Goal: Transaction & Acquisition: Purchase product/service

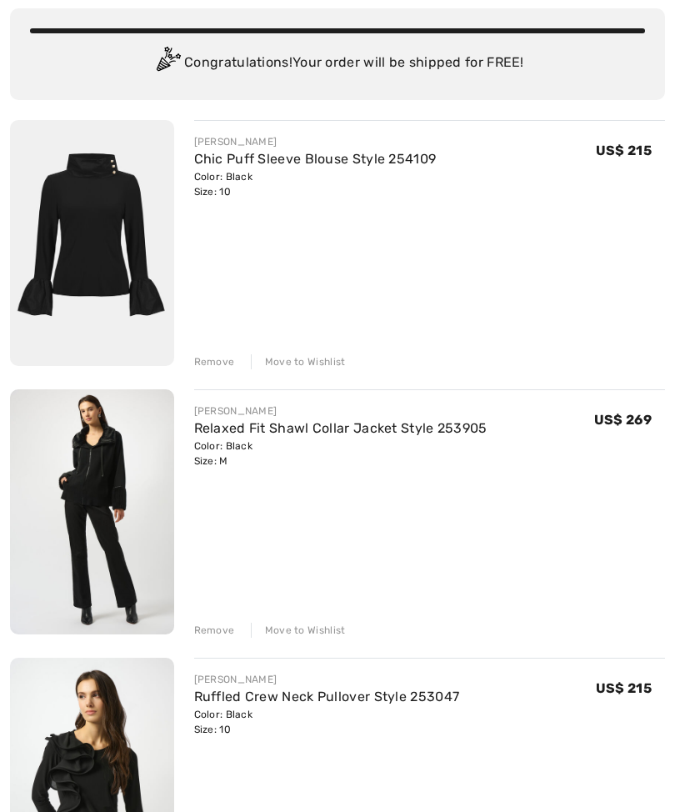
scroll to position [127, 0]
click at [292, 164] on link "Chic Puff Sleeve Blouse Style 254109" at bounding box center [315, 158] width 242 height 16
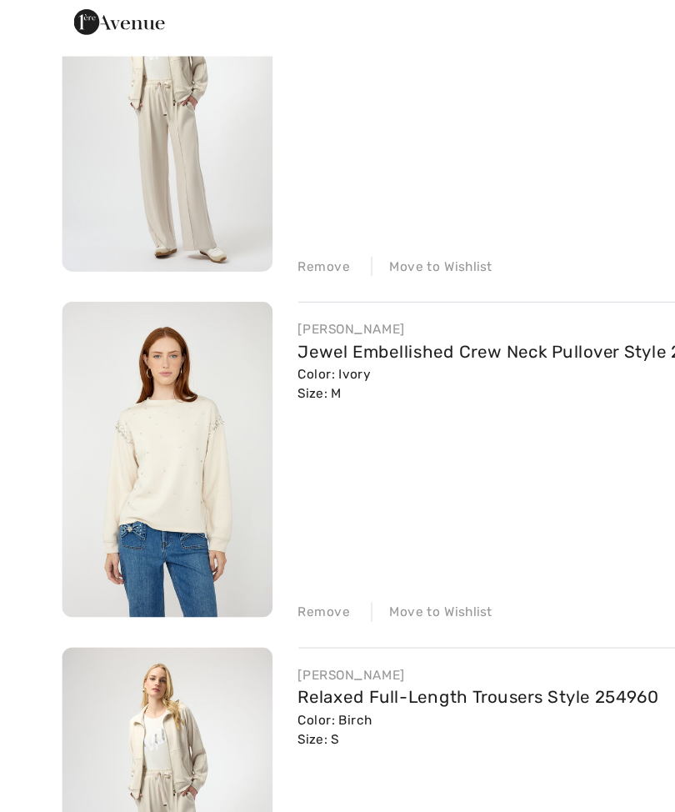
scroll to position [2642, 0]
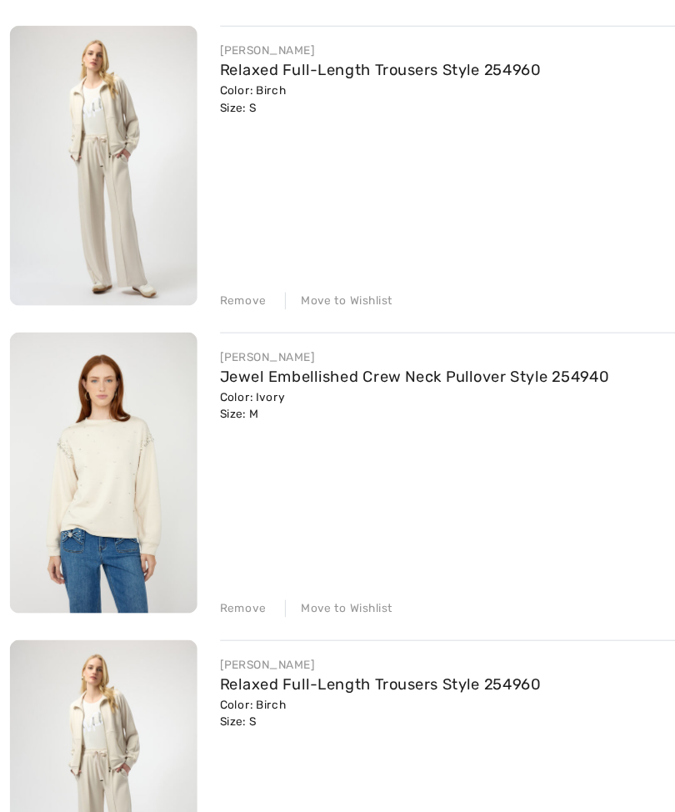
click at [153, 455] on img at bounding box center [92, 415] width 164 height 246
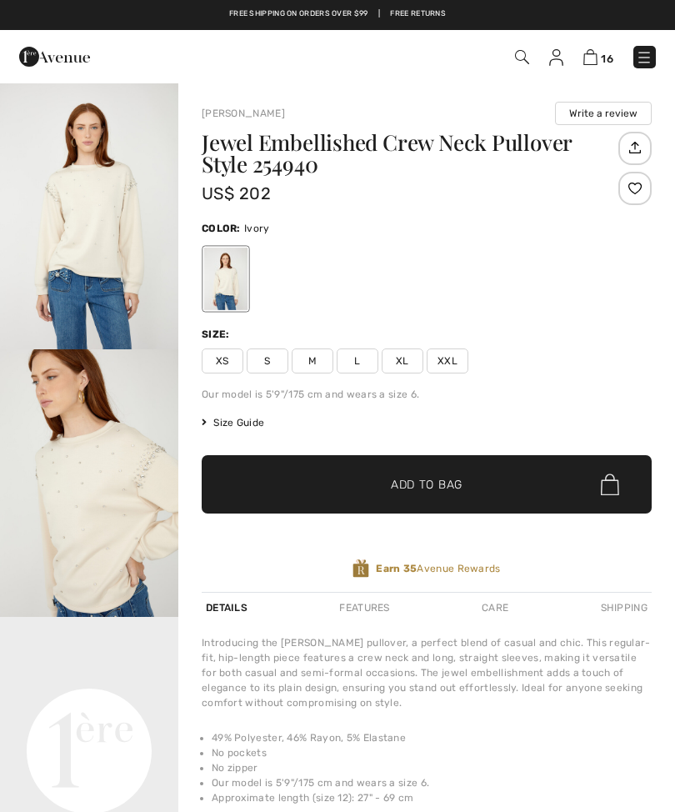
checkbox input "true"
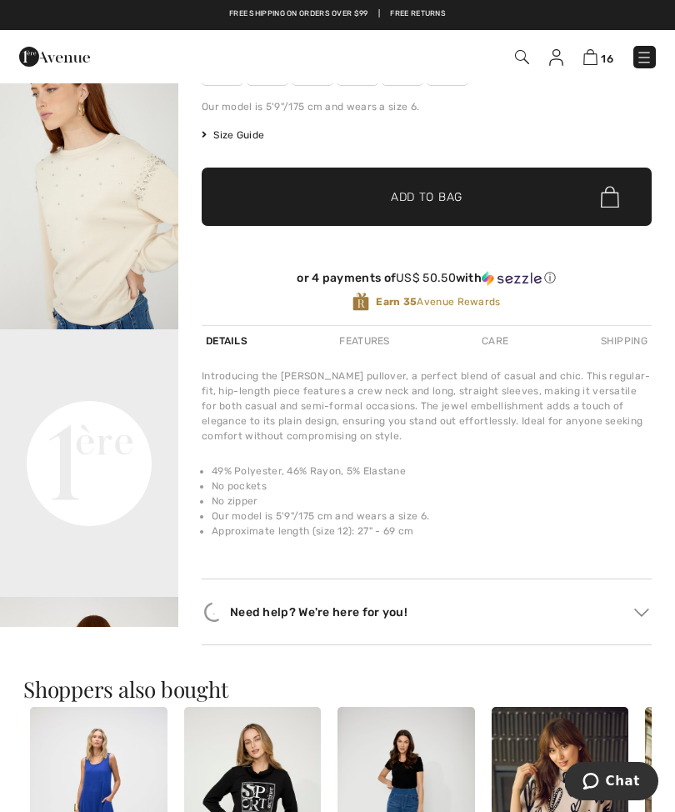
scroll to position [315, 0]
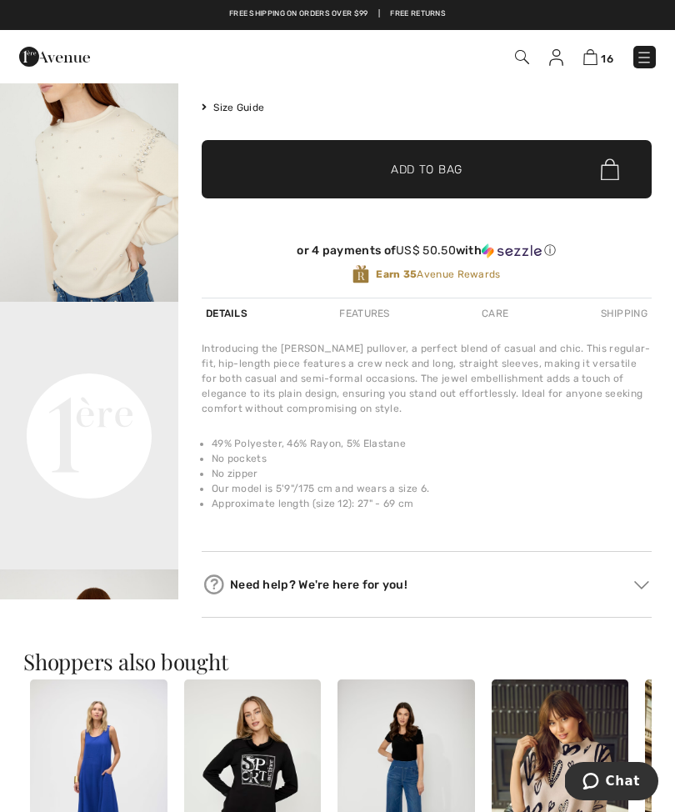
click at [137, 391] on video "Your browser does not support the video tag." at bounding box center [89, 346] width 178 height 89
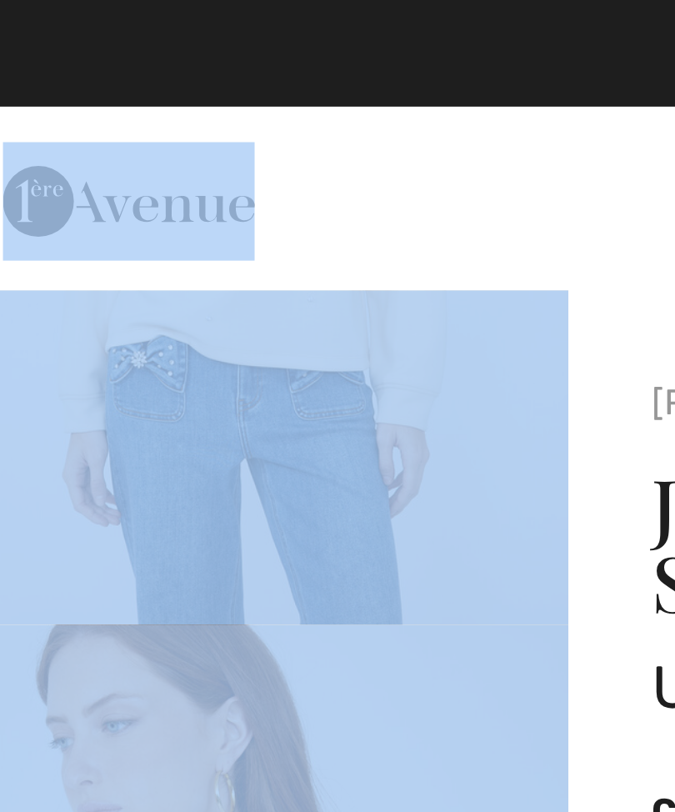
scroll to position [174, 0]
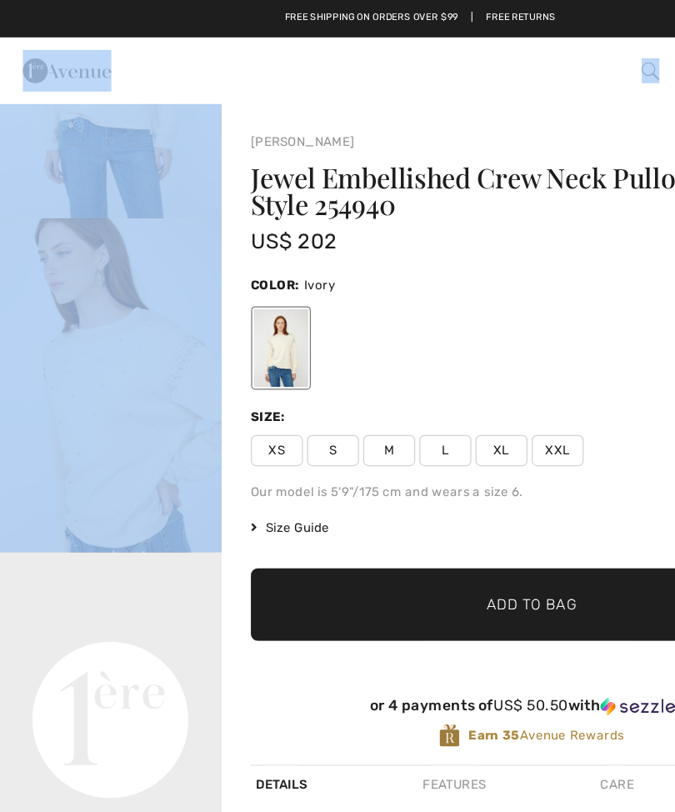
click at [347, 302] on div at bounding box center [427, 278] width 450 height 69
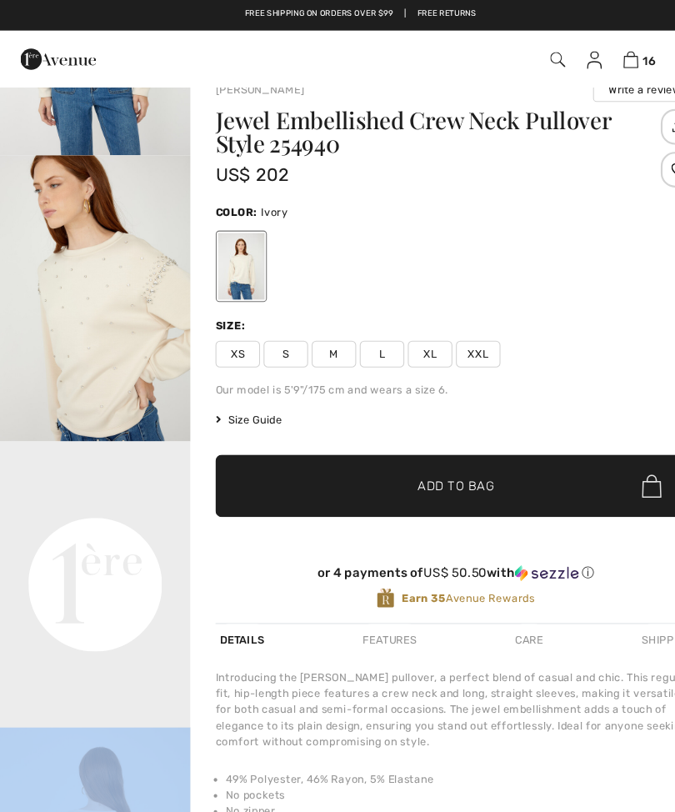
scroll to position [29, 0]
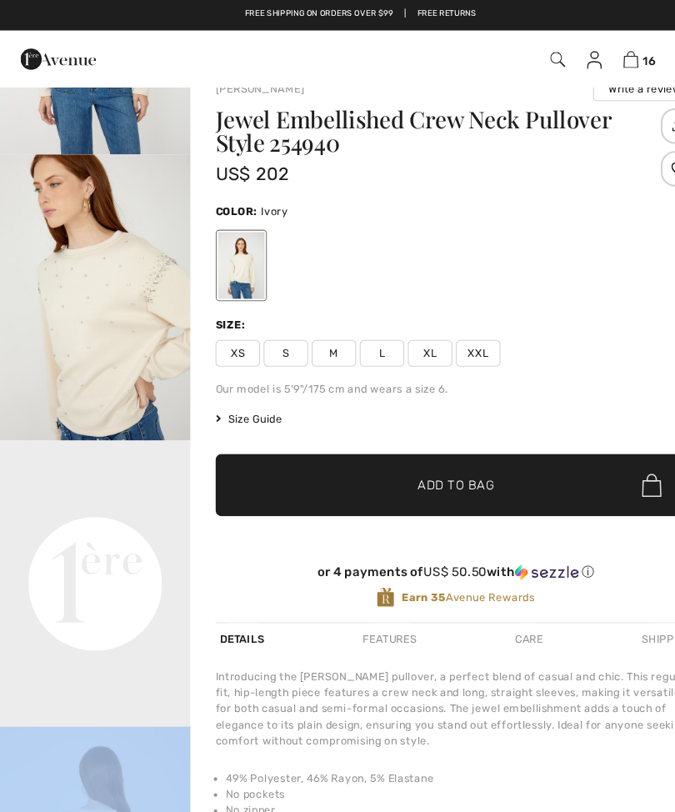
click at [312, 342] on div "Jewel Embellished Crew Neck Pullover Style 254940 US$ 202 Color: Ivory Size: XS…" at bounding box center [427, 342] width 450 height 481
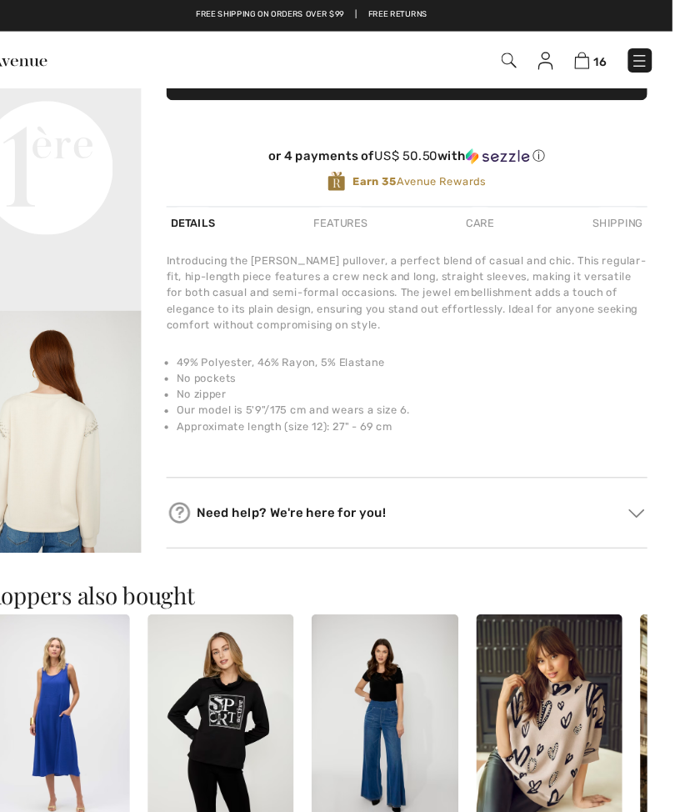
scroll to position [420, 0]
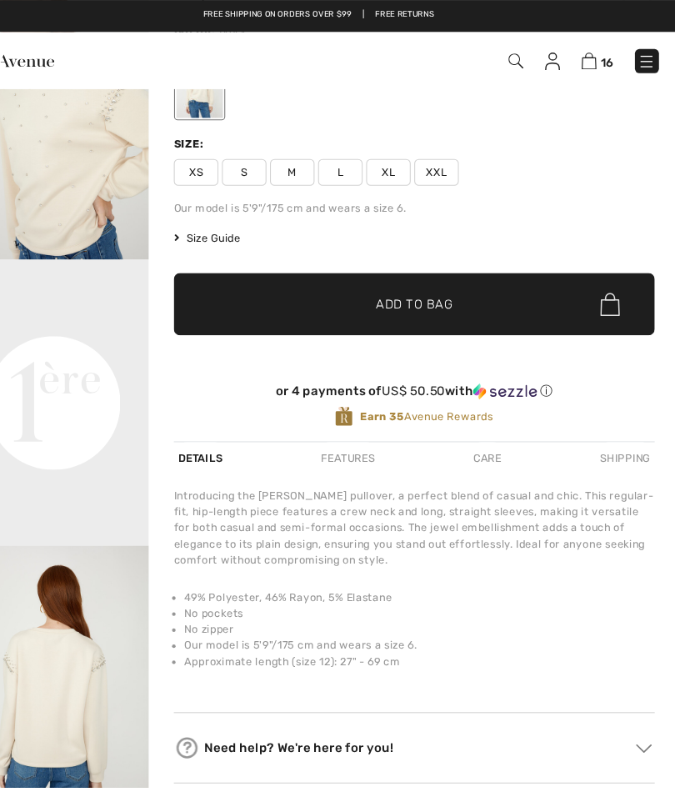
click at [292, 163] on span "M" at bounding box center [313, 160] width 42 height 25
click at [391, 289] on span "Add to Bag" at bounding box center [427, 284] width 72 height 17
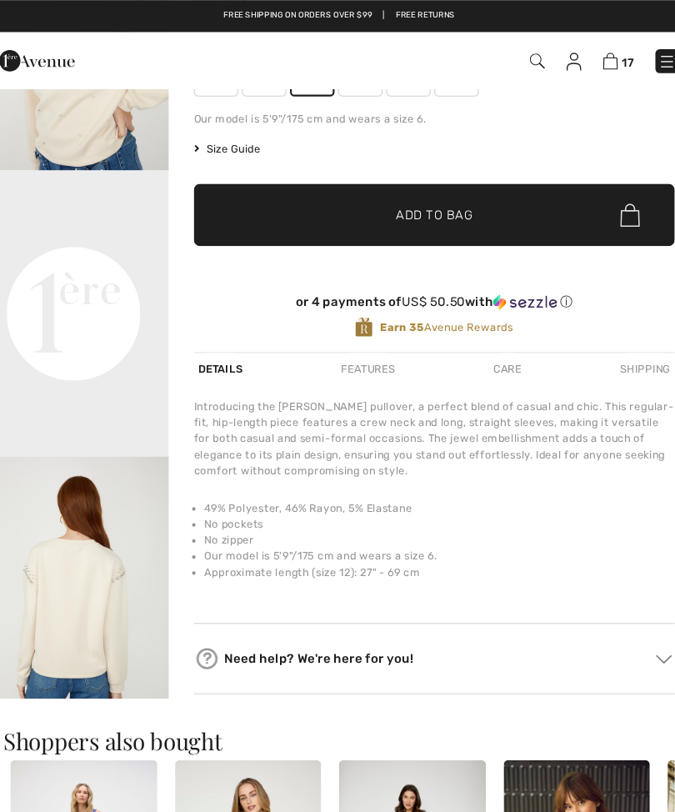
scroll to position [270, 0]
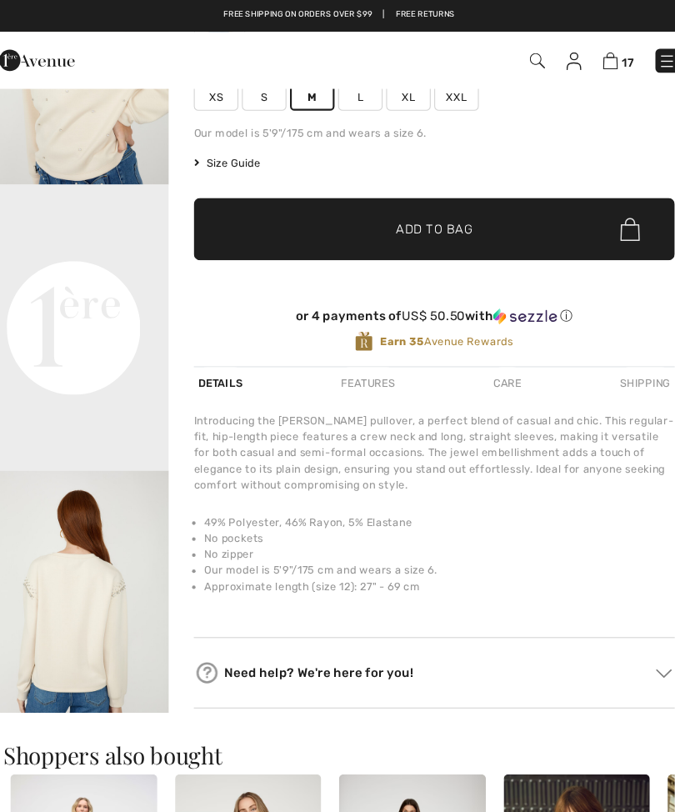
click at [584, 62] on img at bounding box center [591, 57] width 14 height 16
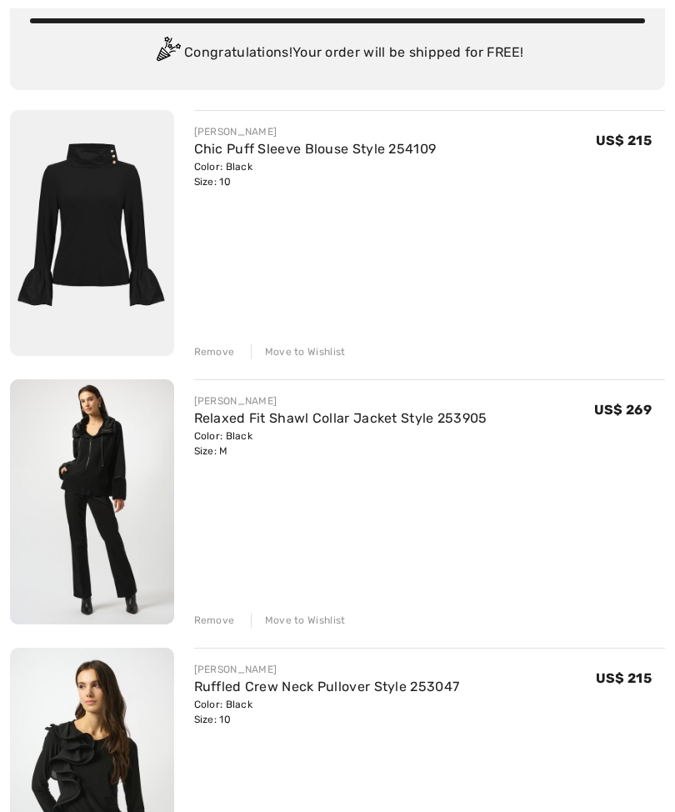
scroll to position [140, 0]
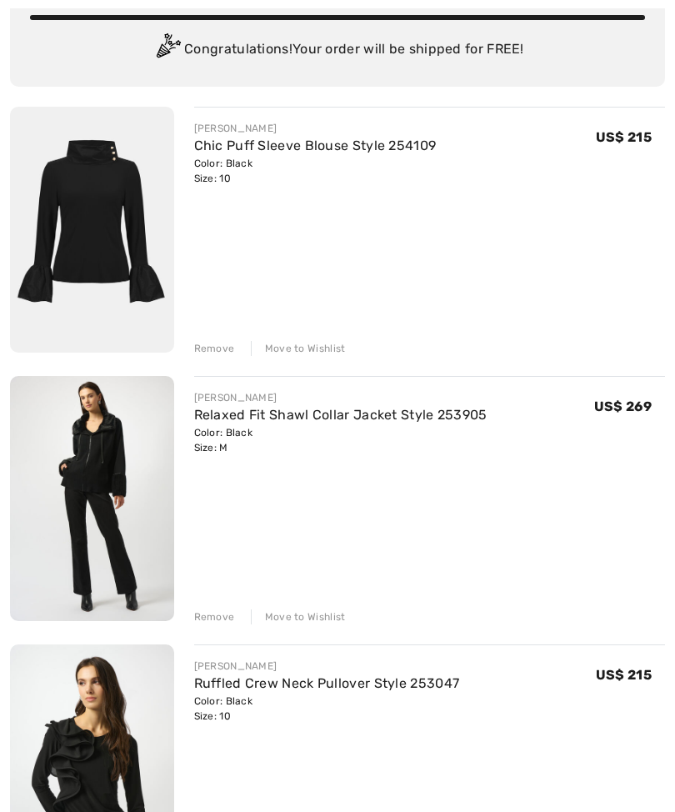
click at [222, 354] on div "Remove" at bounding box center [214, 348] width 41 height 15
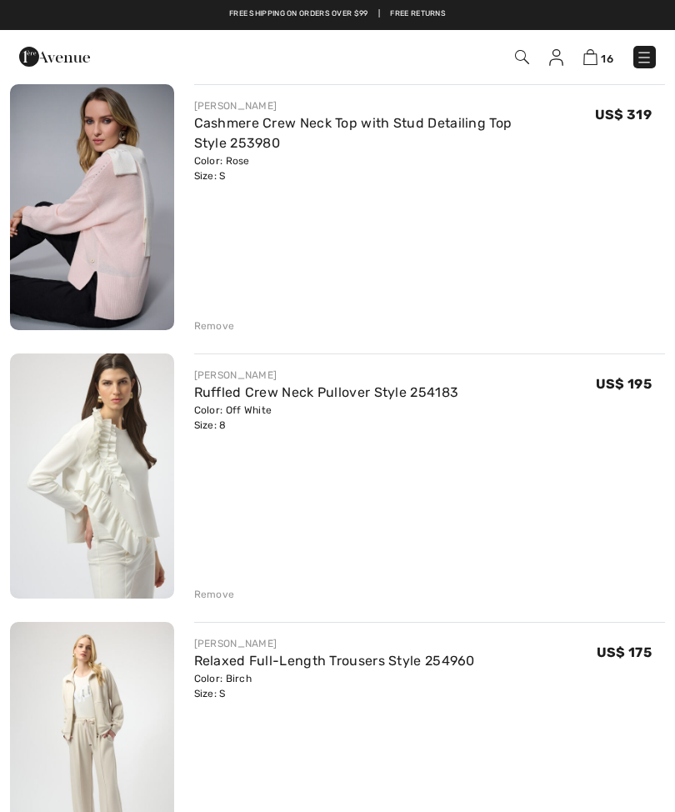
scroll to position [1774, 0]
click at [139, 282] on img at bounding box center [92, 208] width 164 height 246
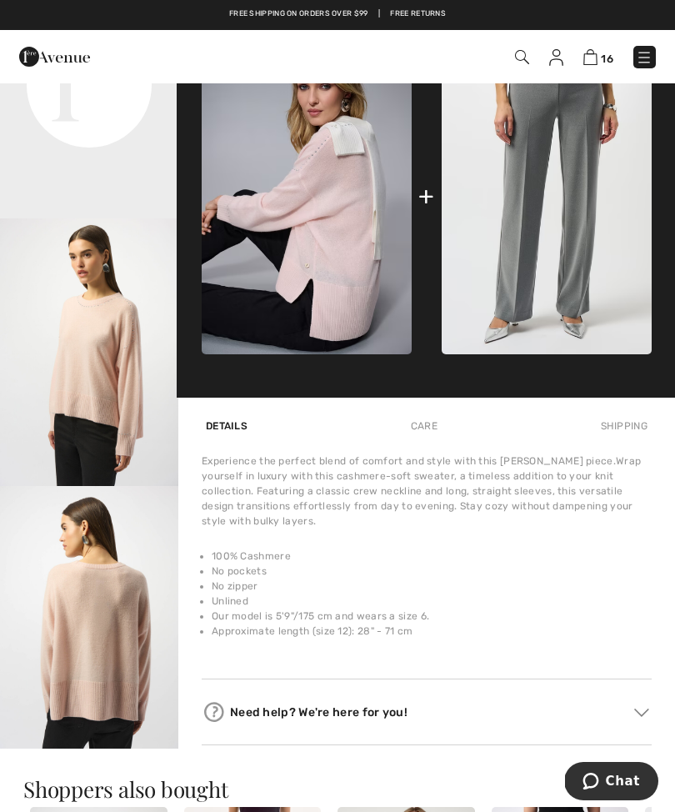
scroll to position [659, 0]
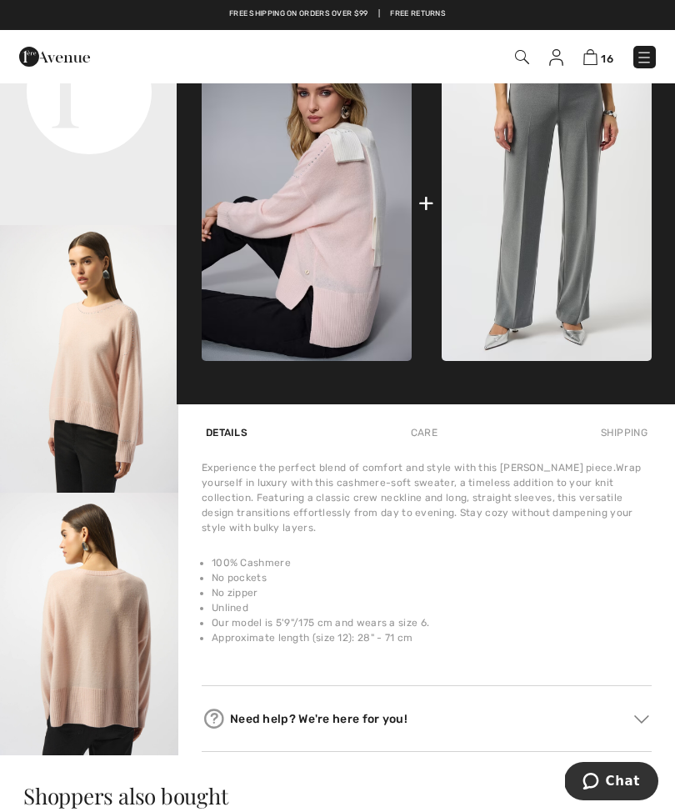
click at [361, 297] on img at bounding box center [307, 204] width 210 height 316
click at [347, 234] on img at bounding box center [307, 204] width 210 height 316
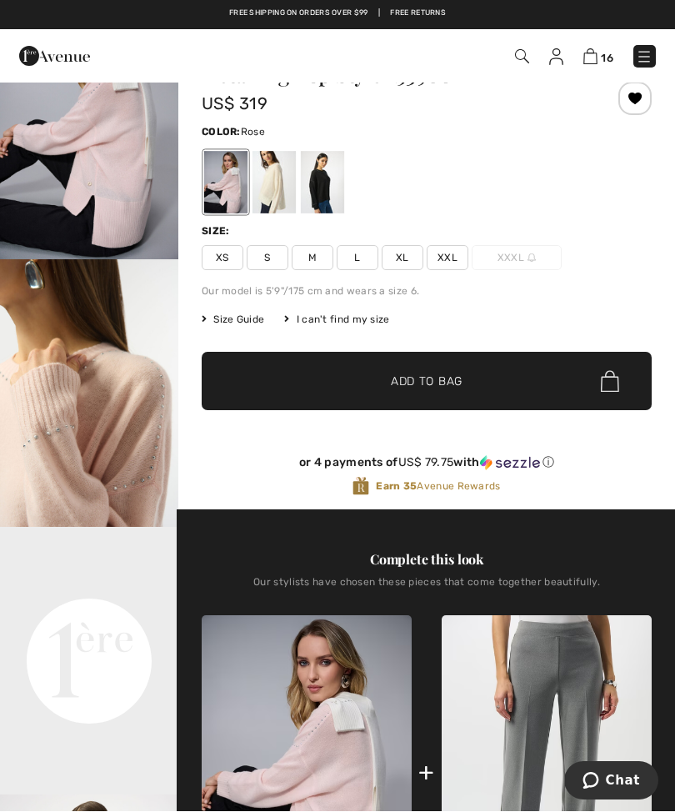
scroll to position [92, 0]
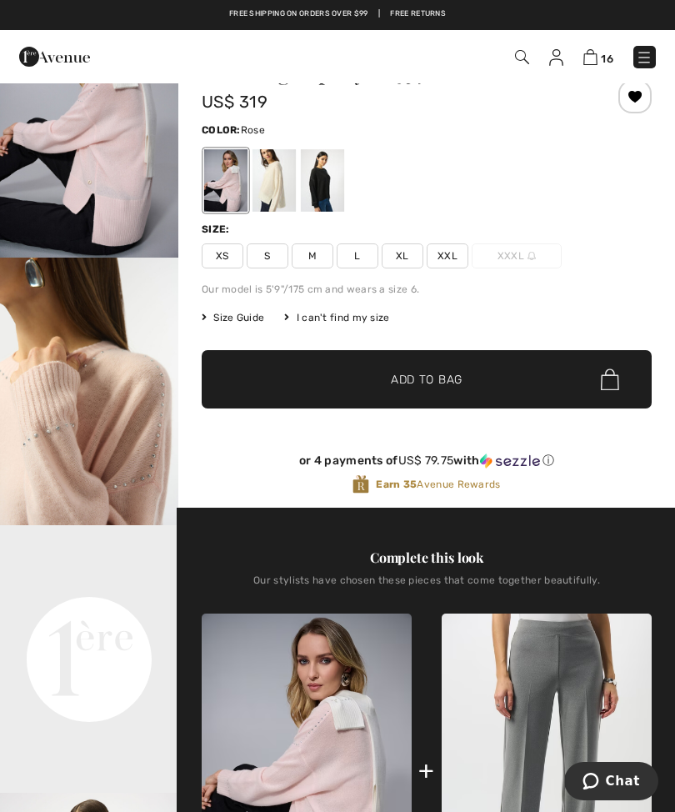
click at [236, 187] on div at bounding box center [225, 180] width 43 height 62
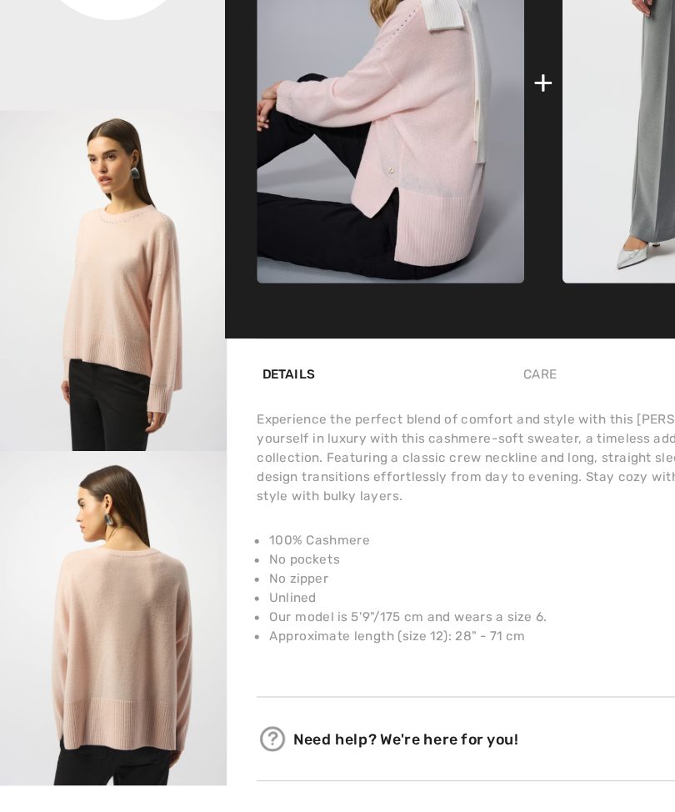
scroll to position [666, 0]
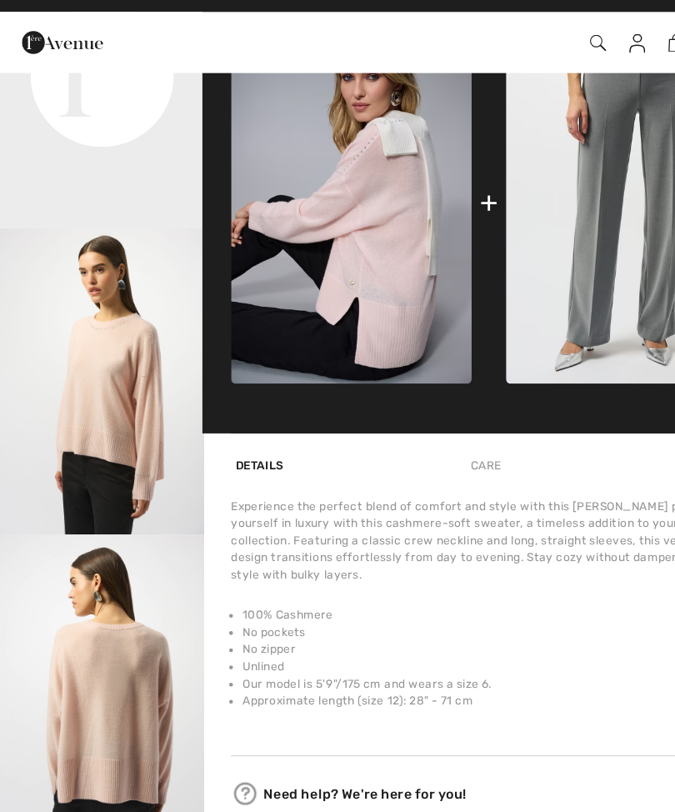
click at [134, 8] on div "Free shipping on orders over $99 | Free Returns" at bounding box center [337, 22] width 658 height 28
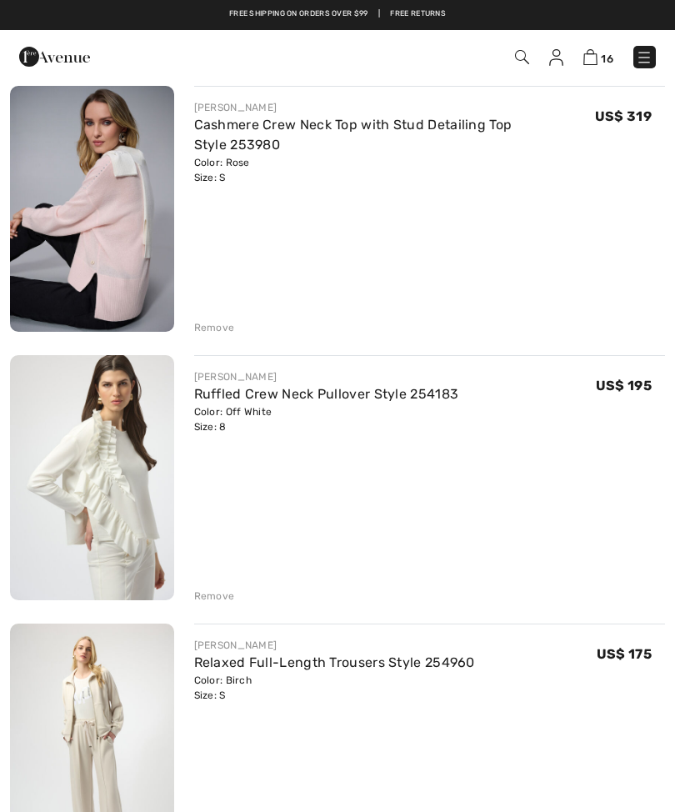
scroll to position [1774, 0]
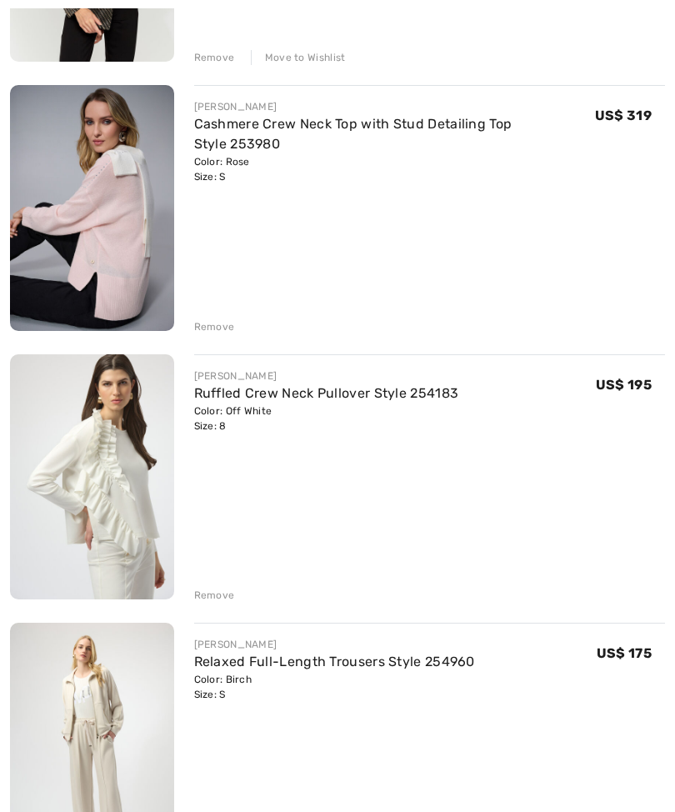
click at [222, 328] on div "Remove" at bounding box center [214, 326] width 41 height 15
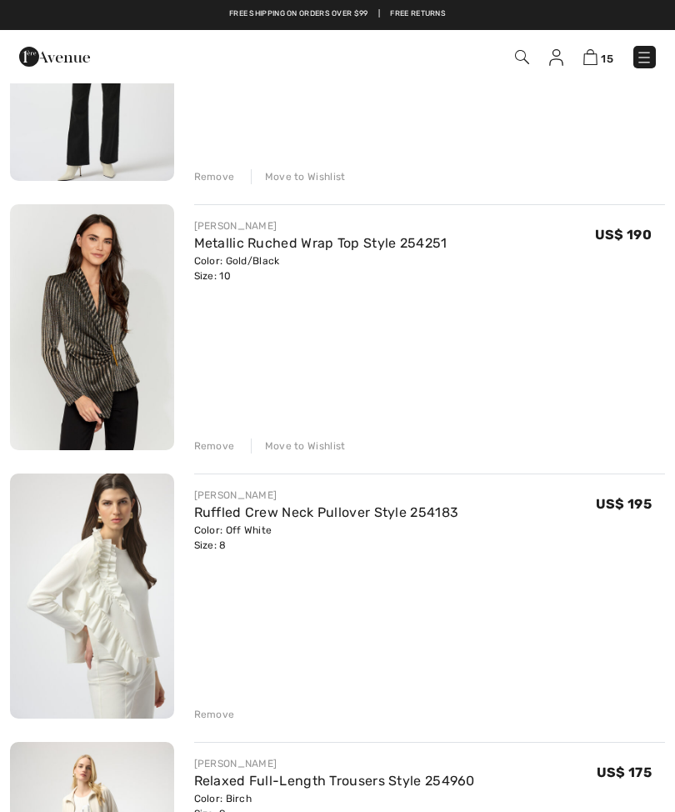
scroll to position [1385, 0]
click at [148, 346] on img at bounding box center [92, 327] width 164 height 245
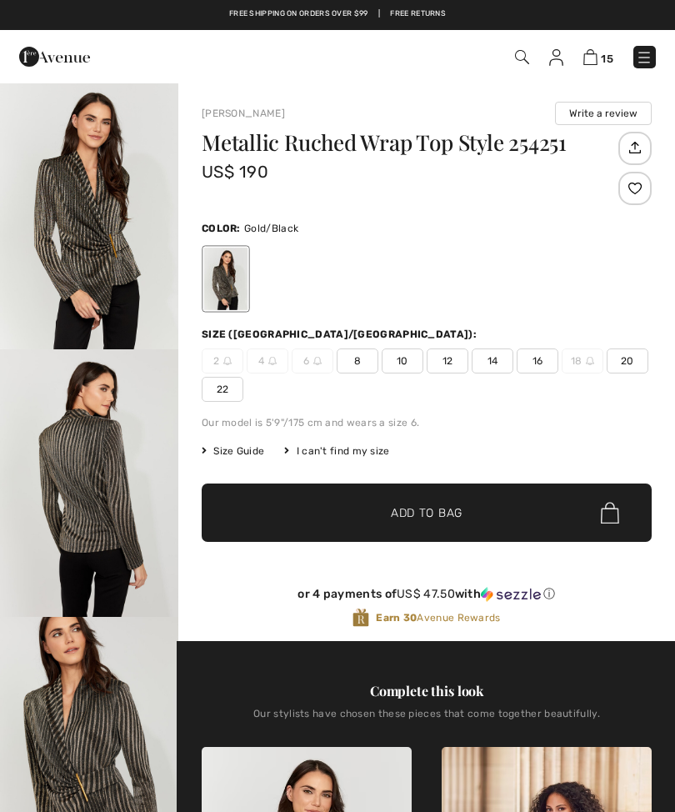
checkbox input "true"
click at [595, 53] on img at bounding box center [590, 57] width 14 height 16
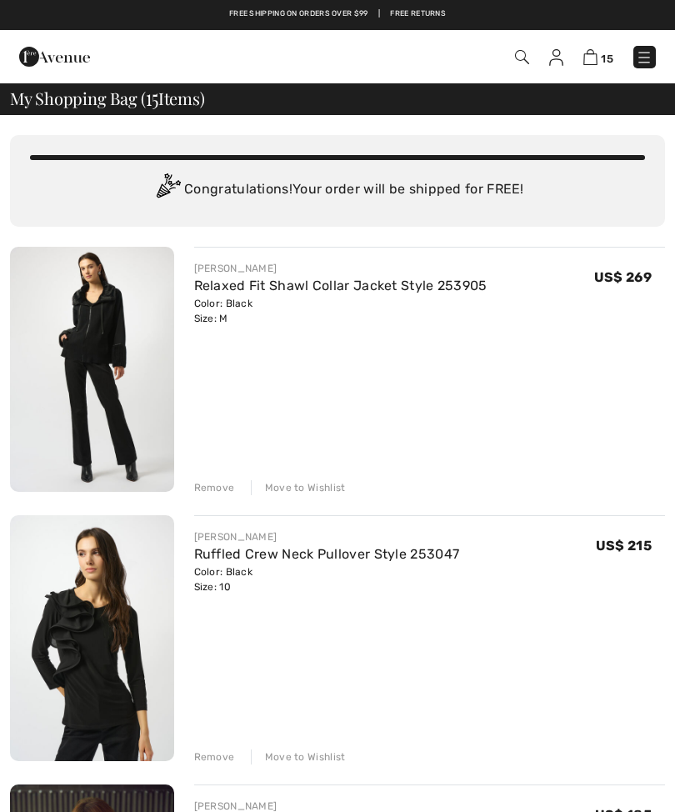
checkbox input "true"
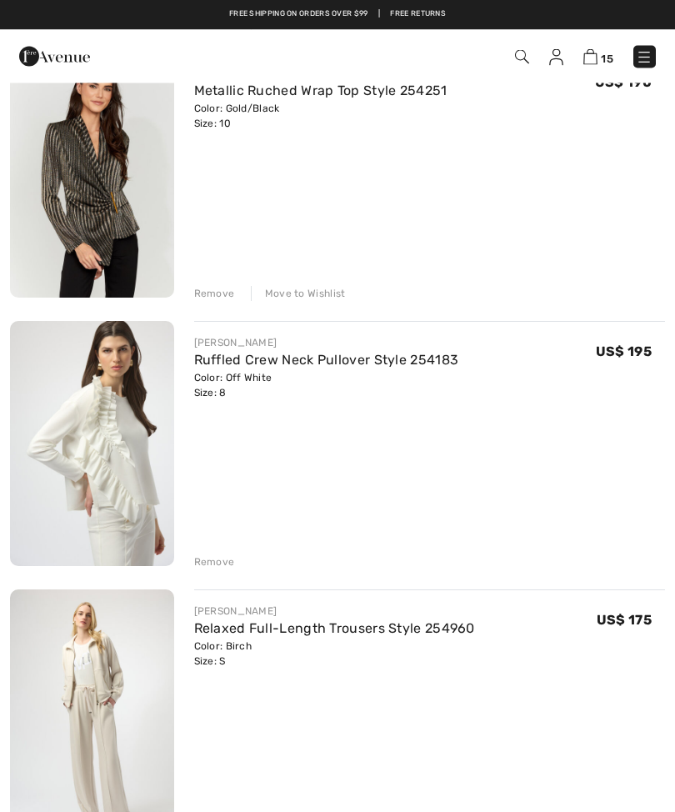
click at [226, 290] on div "Remove" at bounding box center [214, 294] width 41 height 15
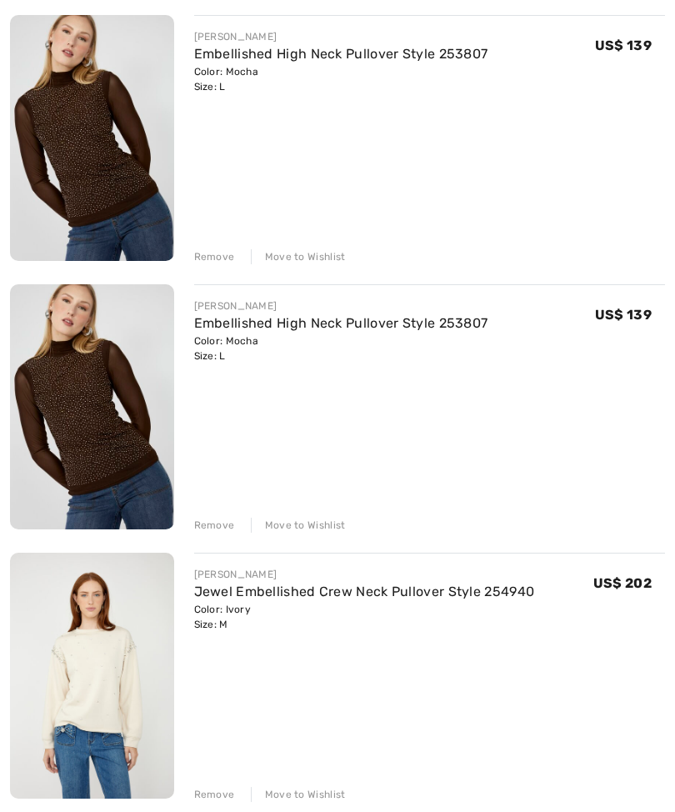
scroll to position [3187, 0]
click at [216, 528] on div "Remove" at bounding box center [214, 524] width 41 height 15
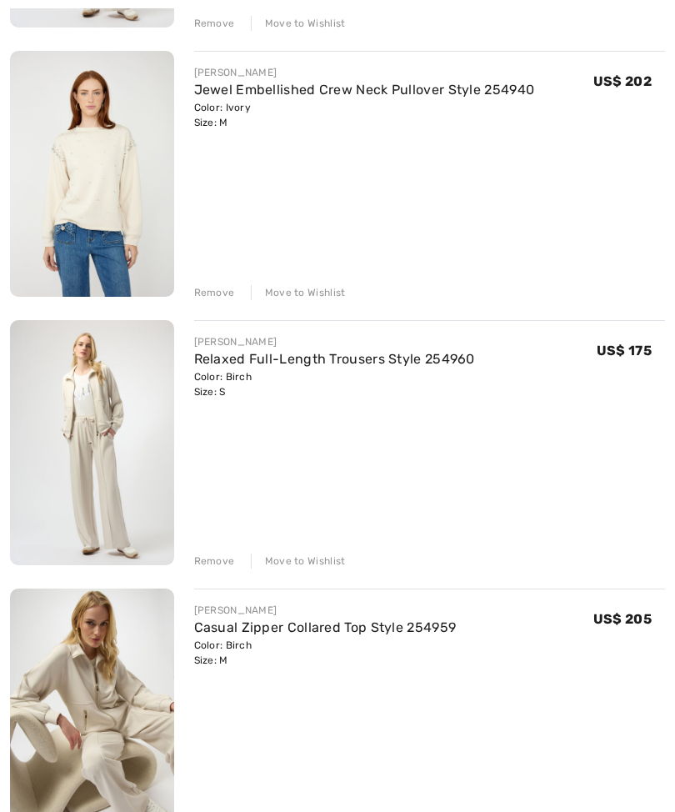
click at [217, 297] on div "Remove" at bounding box center [214, 293] width 41 height 15
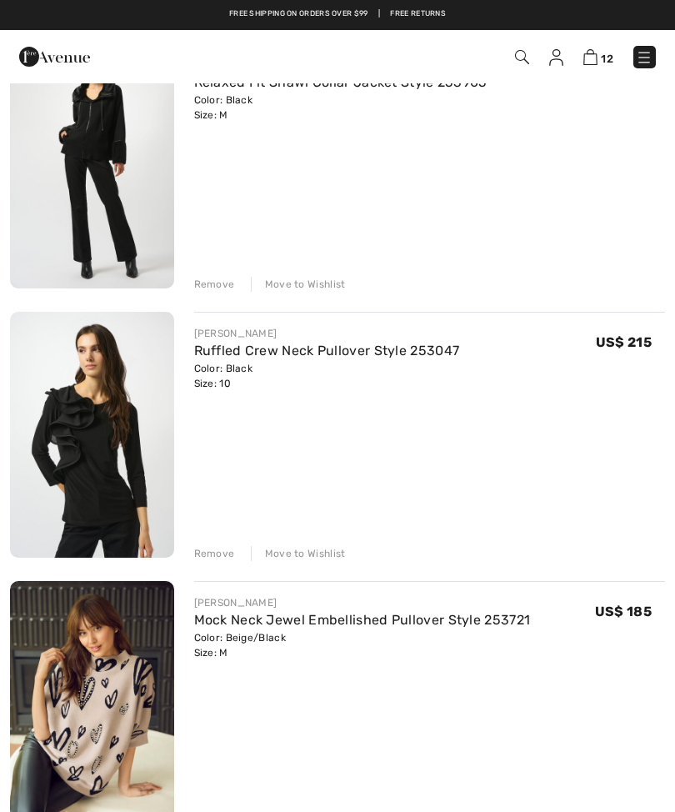
scroll to position [0, 0]
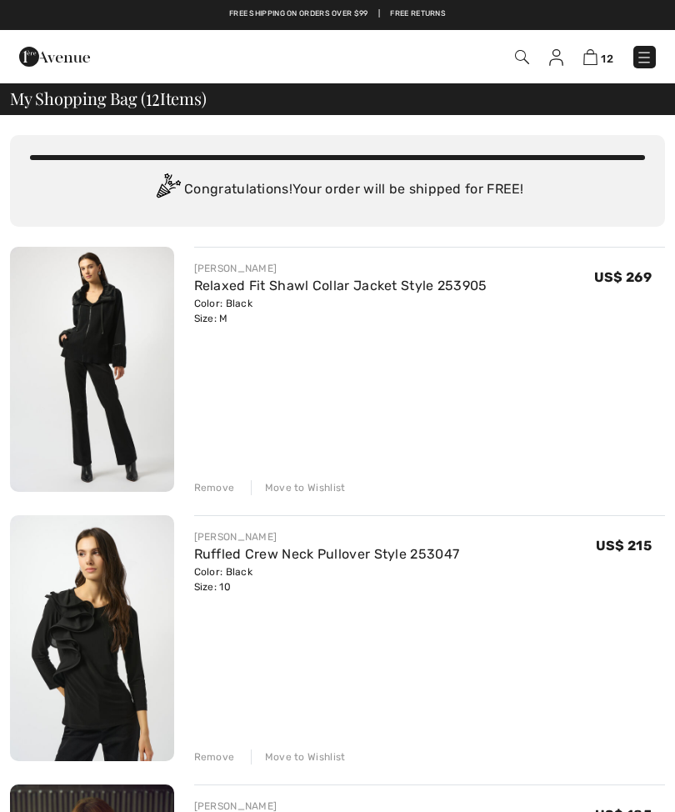
click at [646, 60] on img at bounding box center [644, 57] width 17 height 17
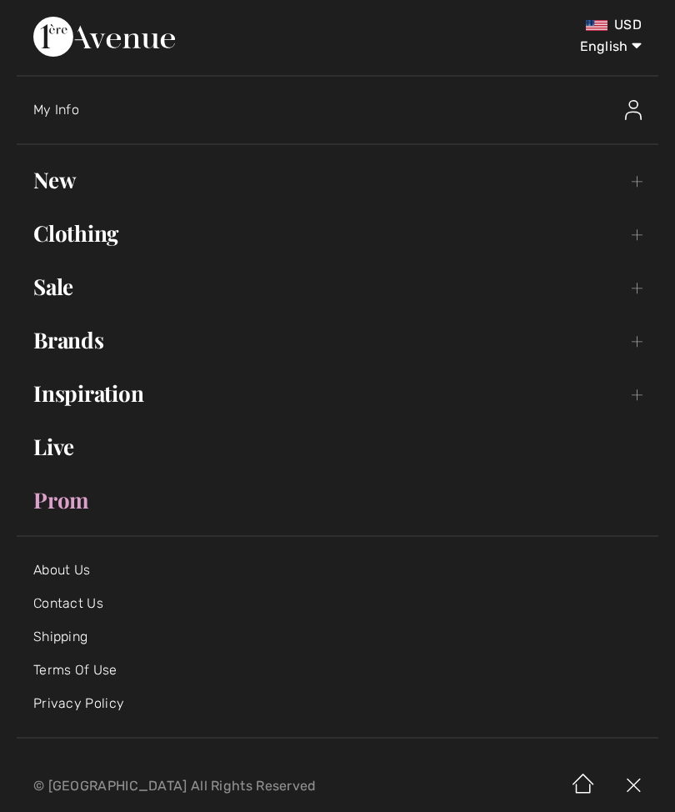
click at [65, 188] on link "New Toggle submenu" at bounding box center [338, 180] width 642 height 37
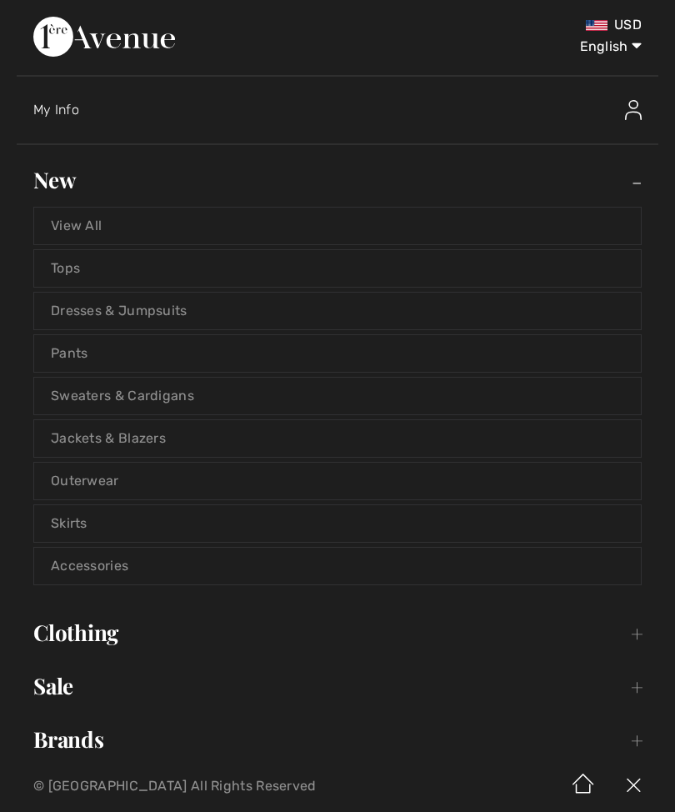
click at [146, 445] on link "Jackets & Blazers" at bounding box center [337, 438] width 607 height 37
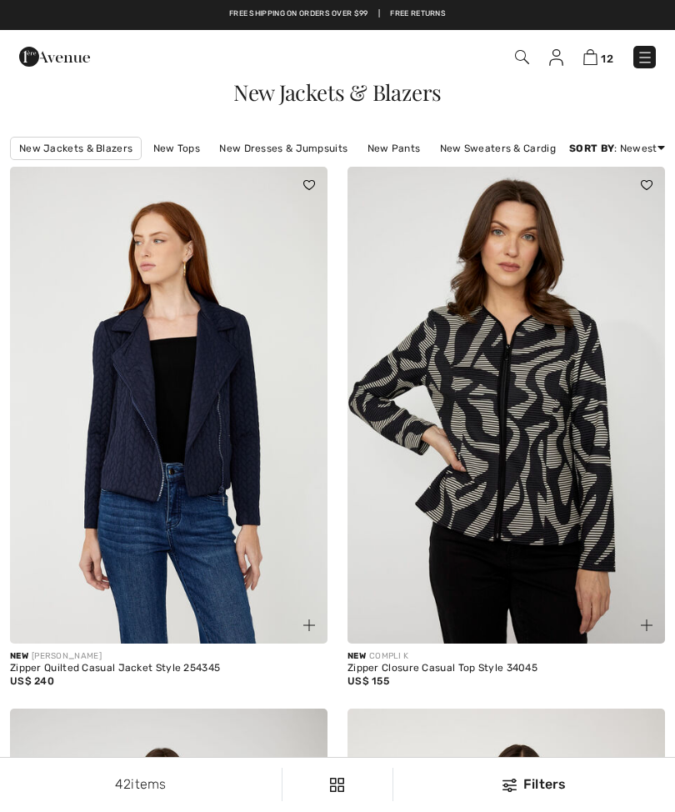
checkbox input "true"
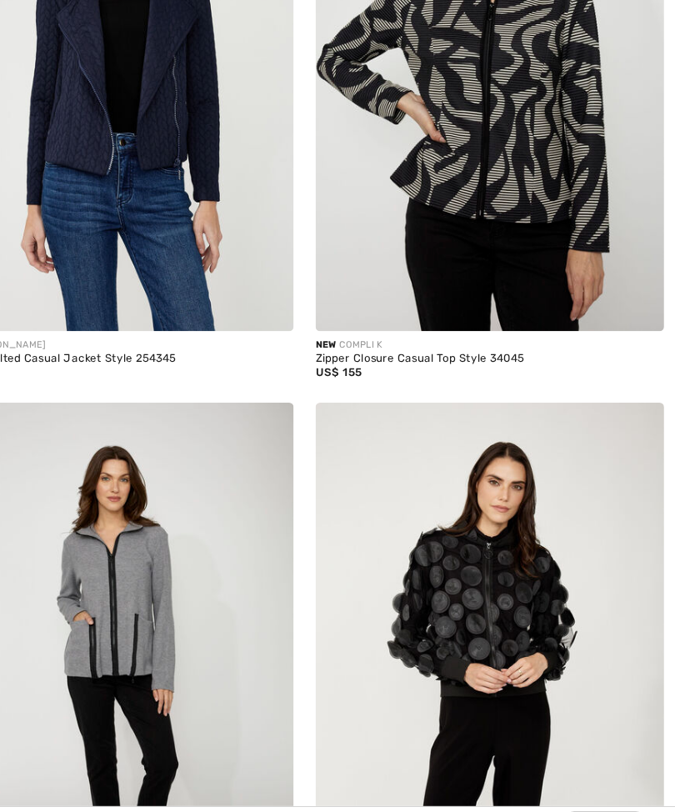
scroll to position [320, 0]
click at [410, 489] on img at bounding box center [505, 626] width 317 height 477
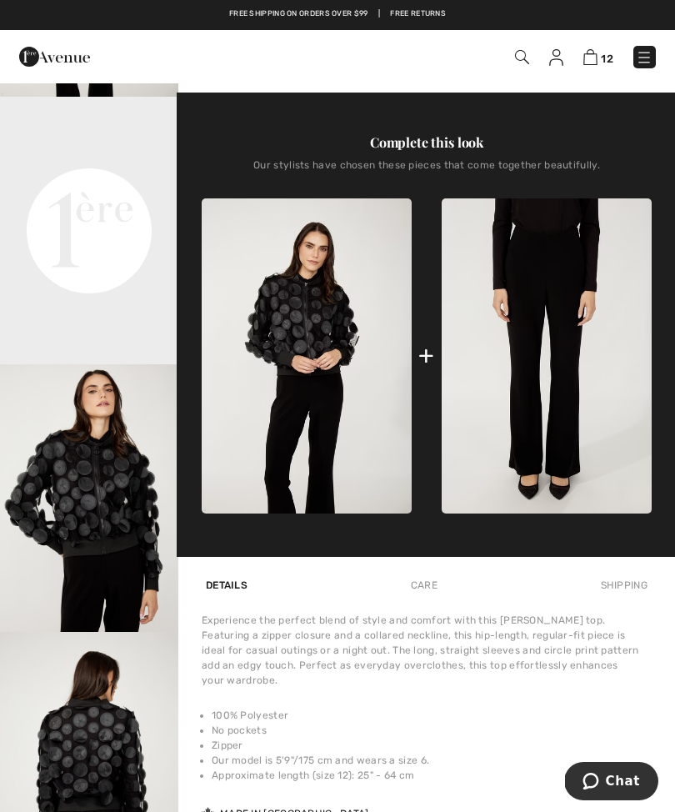
scroll to position [519, 0]
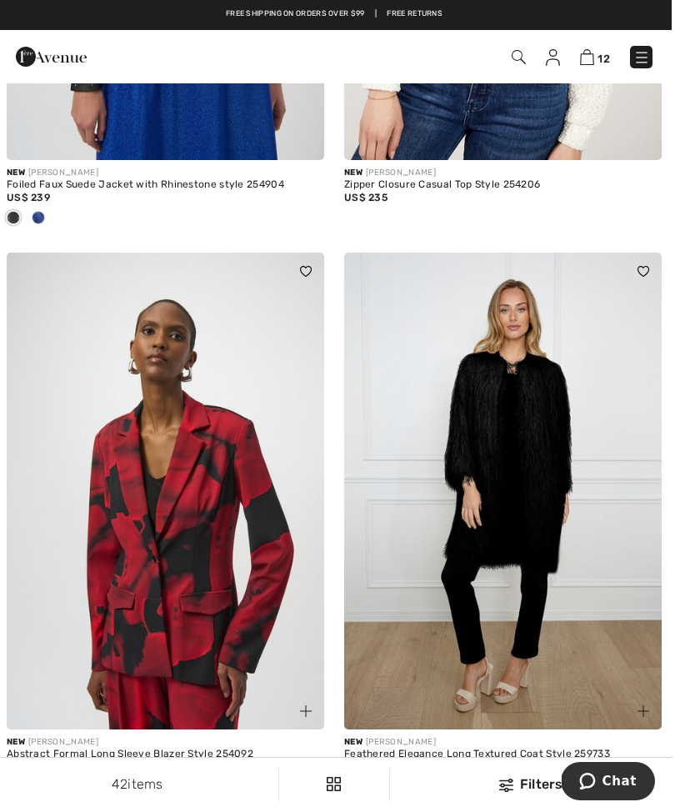
scroll to position [9623, 0]
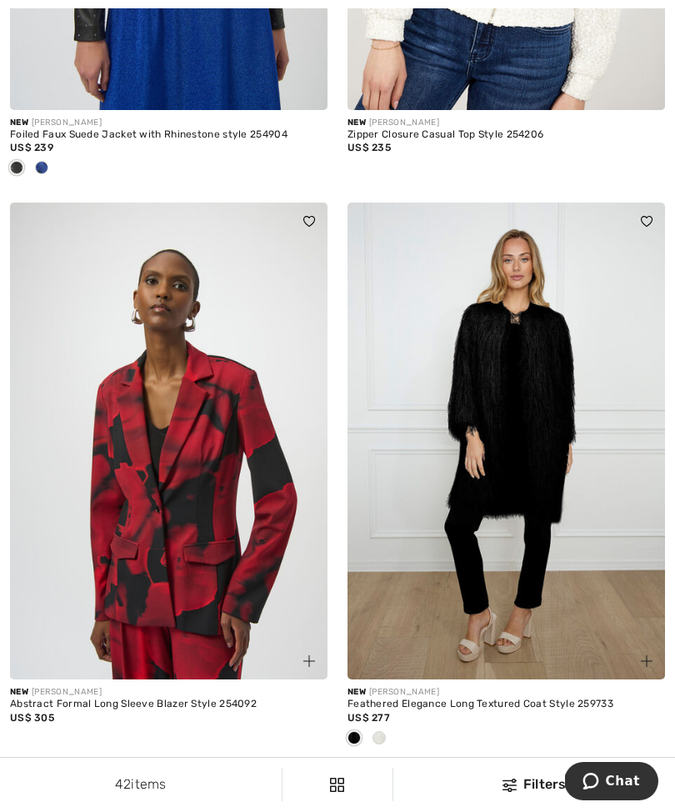
click at [340, 773] on link "2" at bounding box center [328, 784] width 46 height 22
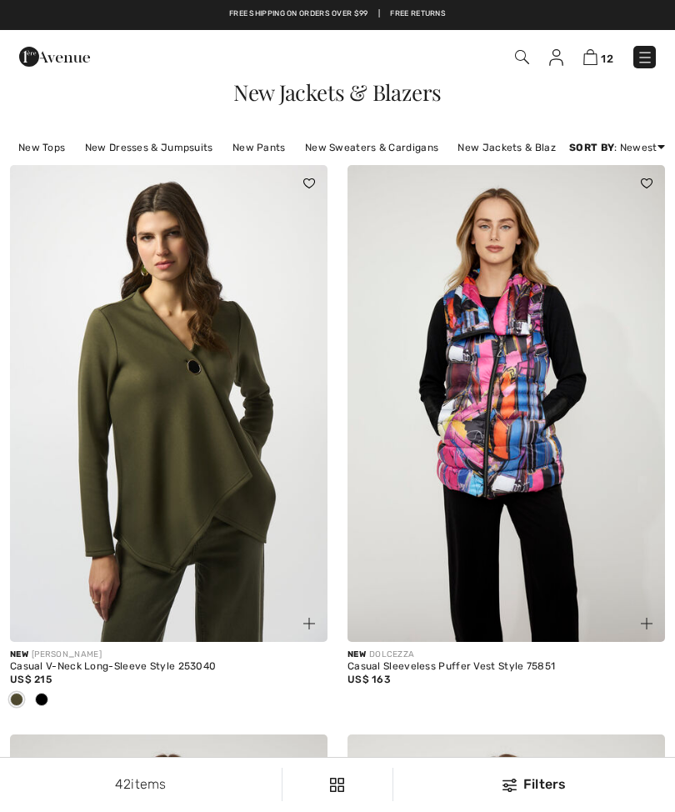
checkbox input "true"
click at [584, 64] on img at bounding box center [590, 57] width 14 height 16
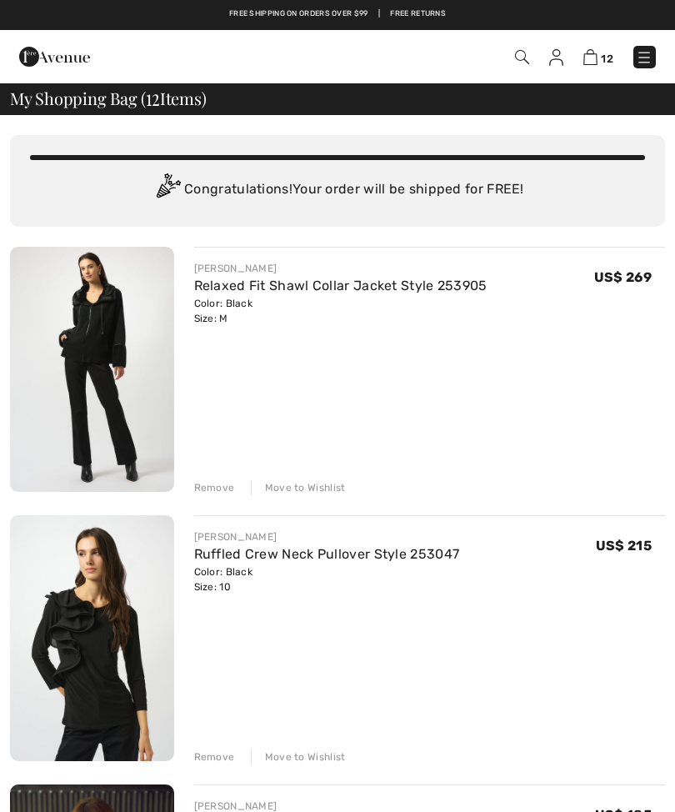
checkbox input "true"
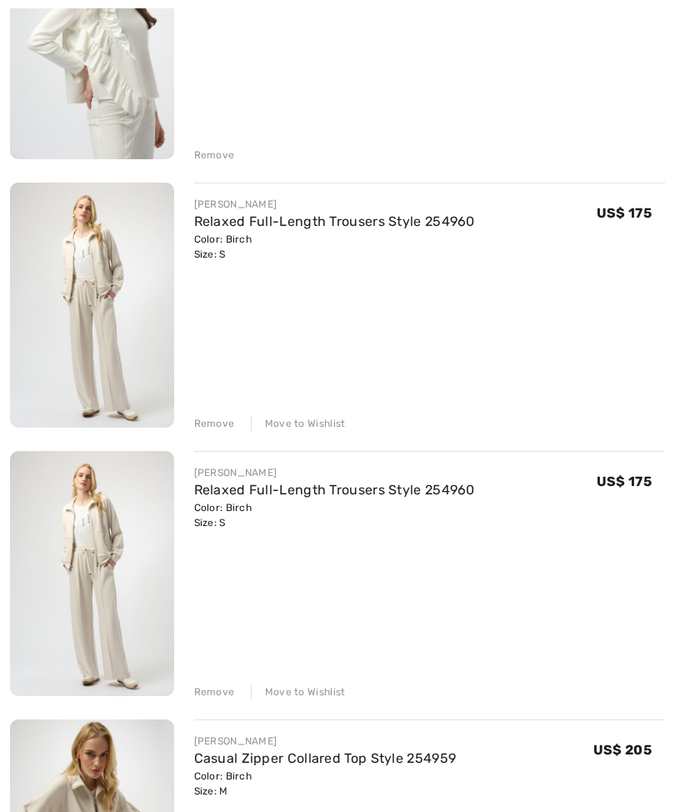
scroll to position [1688, 0]
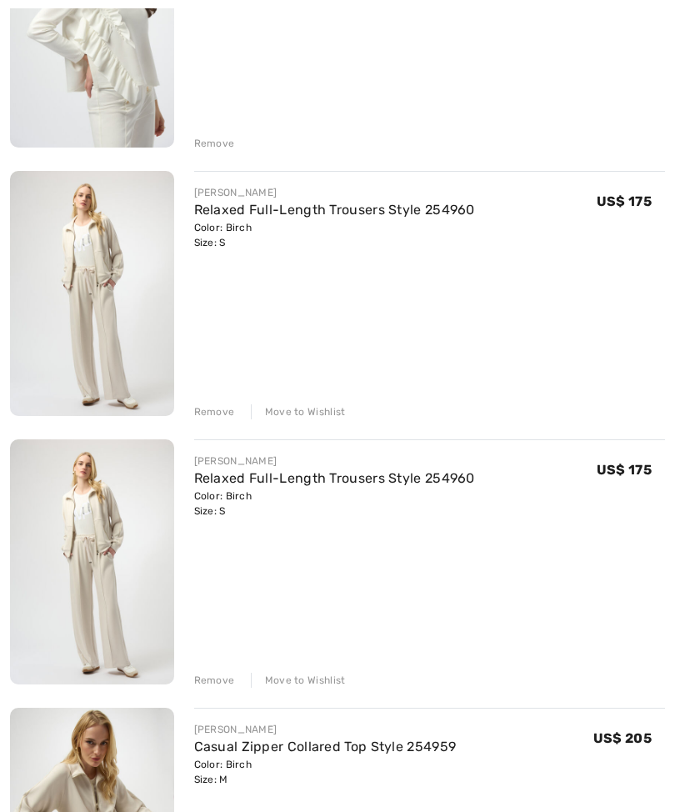
click at [317, 412] on div "Move to Wishlist" at bounding box center [298, 411] width 95 height 15
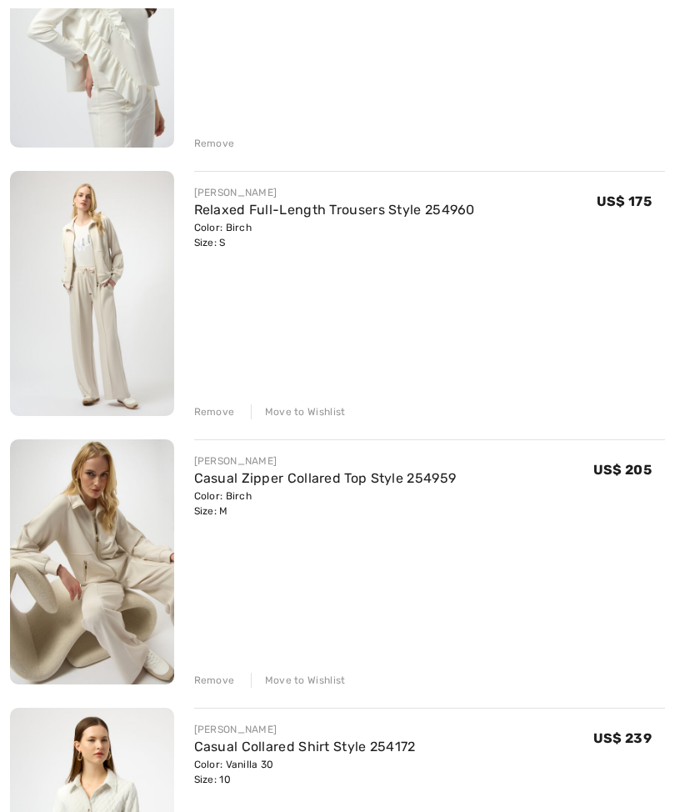
click at [319, 408] on div "Move to Wishlist" at bounding box center [298, 411] width 95 height 15
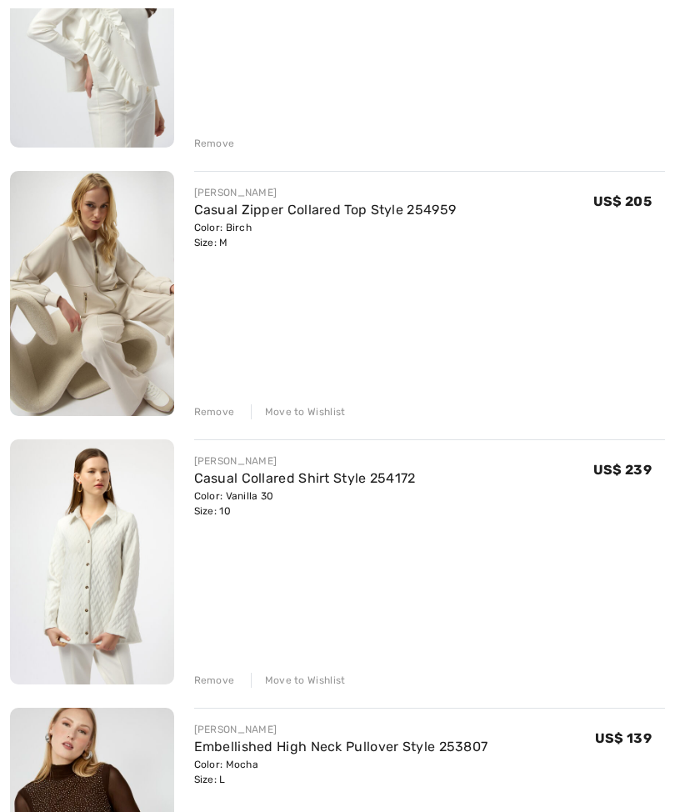
click at [330, 417] on div "Move to Wishlist" at bounding box center [298, 411] width 95 height 15
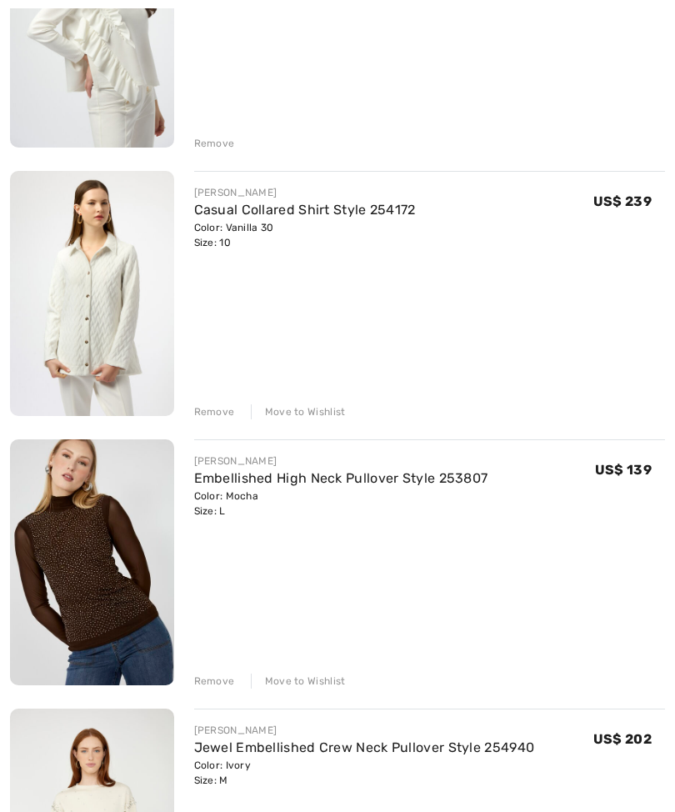
click at [323, 414] on div "Move to Wishlist" at bounding box center [298, 411] width 95 height 15
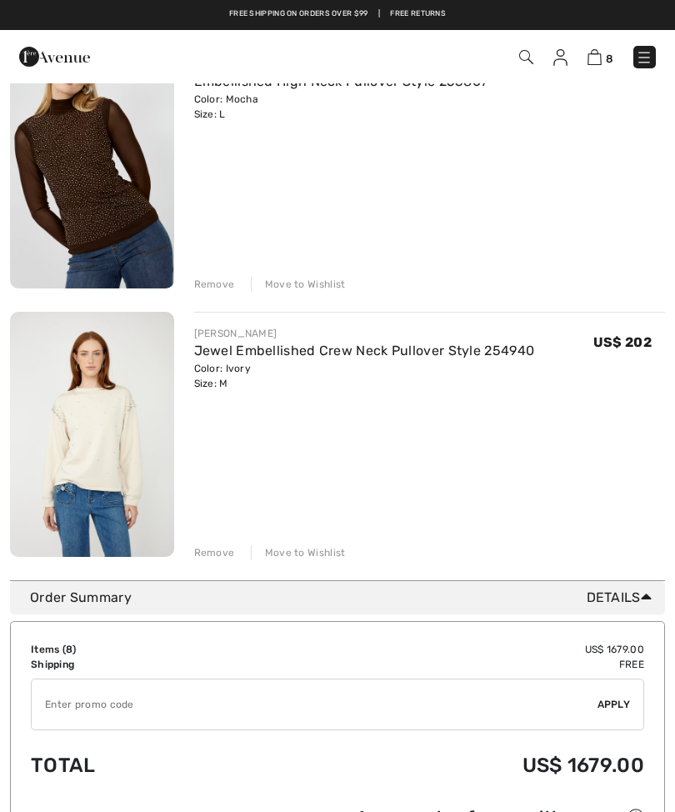
scroll to position [1815, 0]
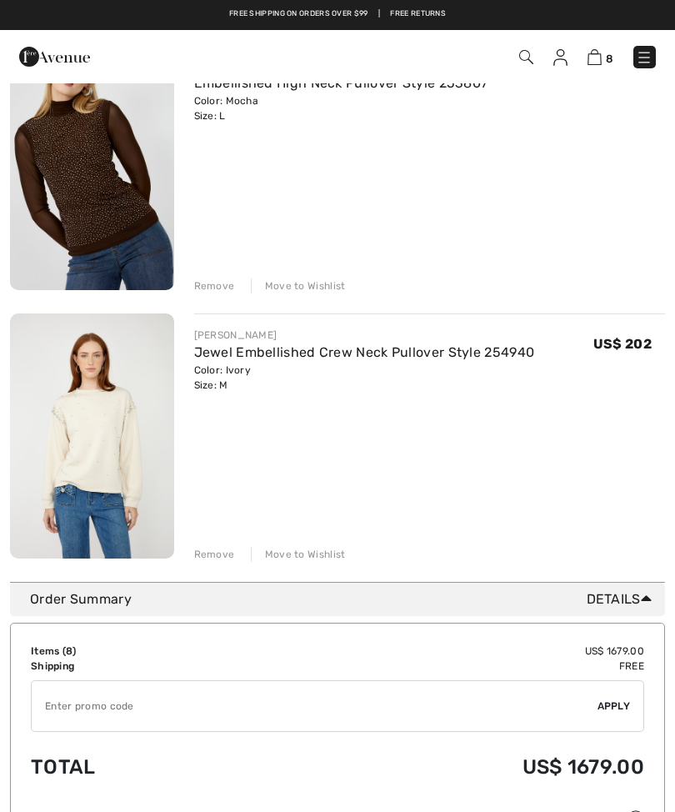
click at [398, 357] on link "Jewel Embellished Crew Neck Pullover Style 254940" at bounding box center [364, 352] width 341 height 16
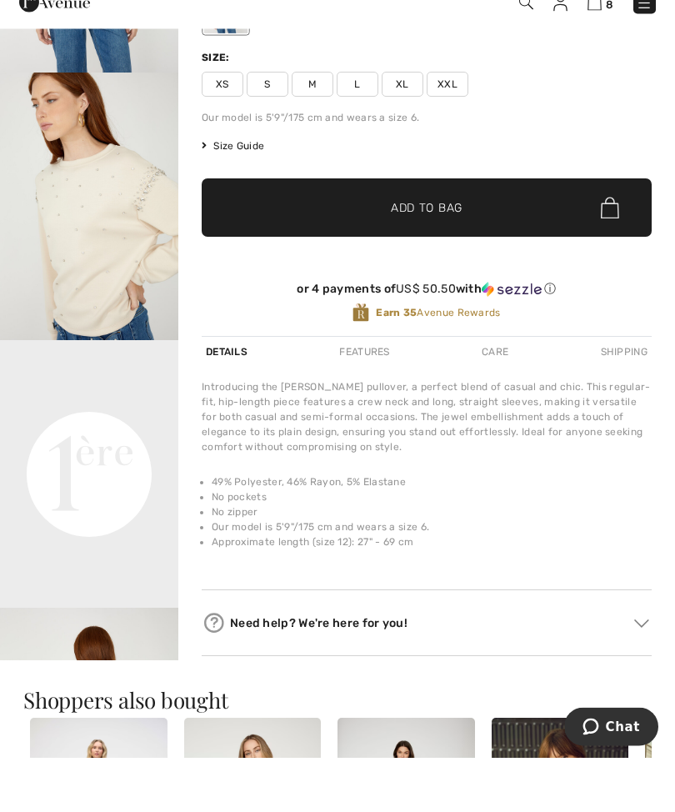
scroll to position [277, 0]
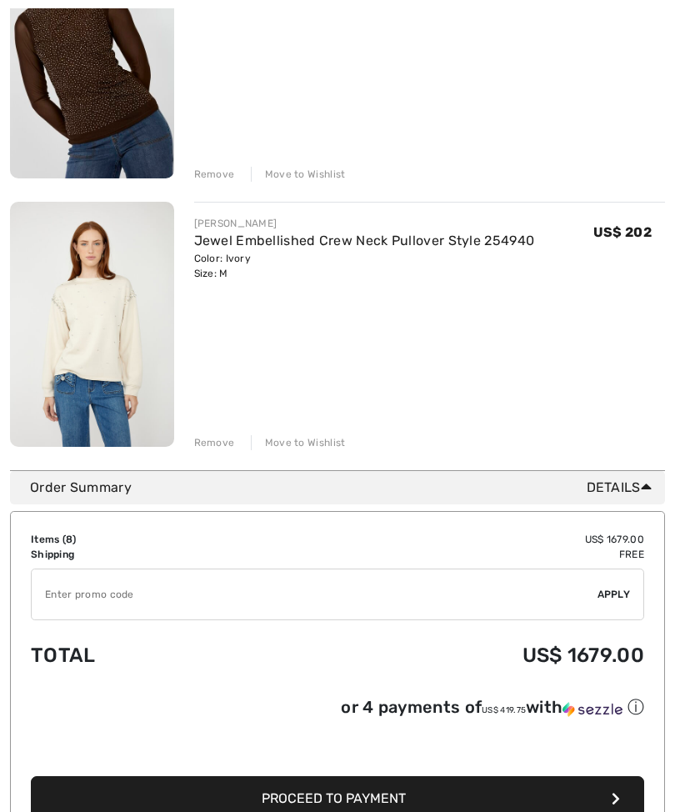
scroll to position [1937, 0]
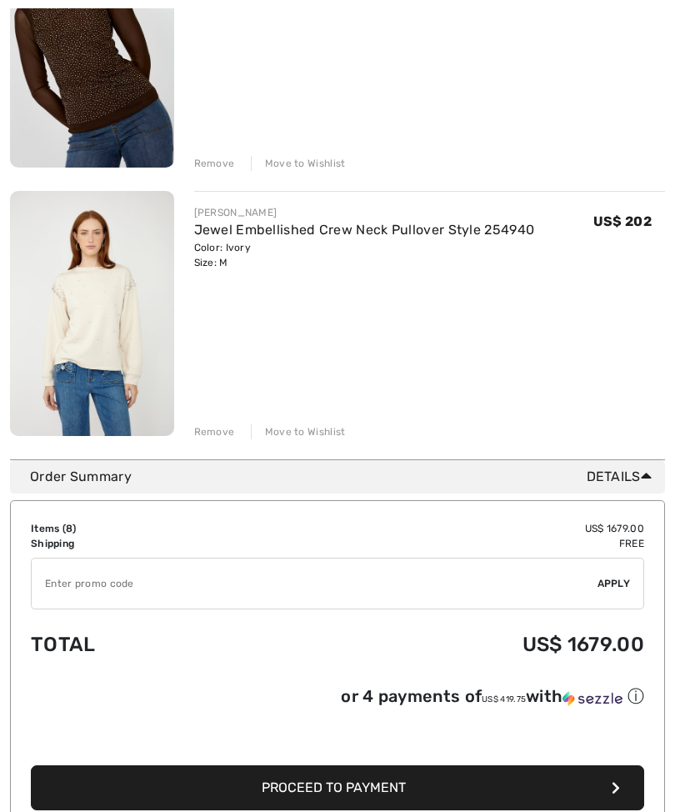
click at [315, 437] on div "Move to Wishlist" at bounding box center [298, 431] width 95 height 15
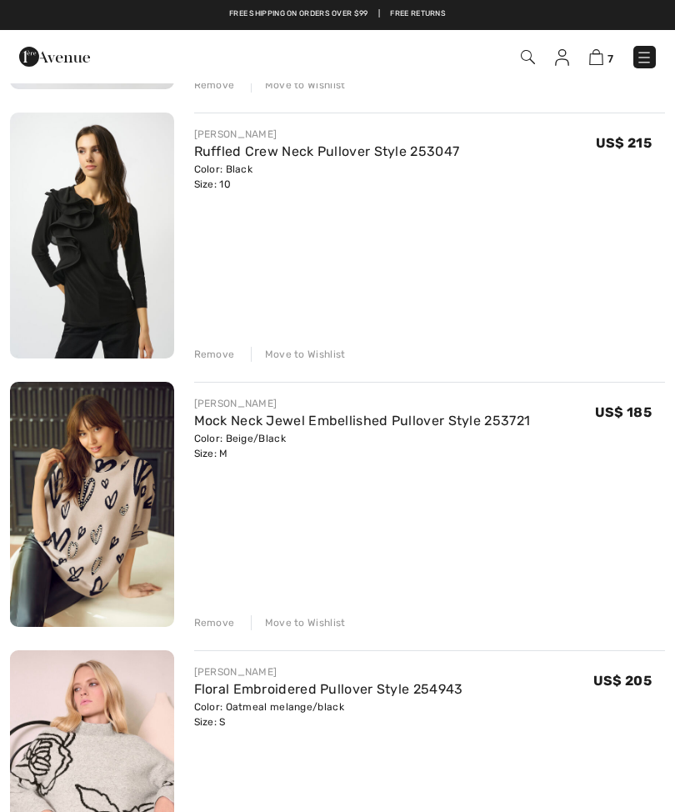
scroll to position [348, 0]
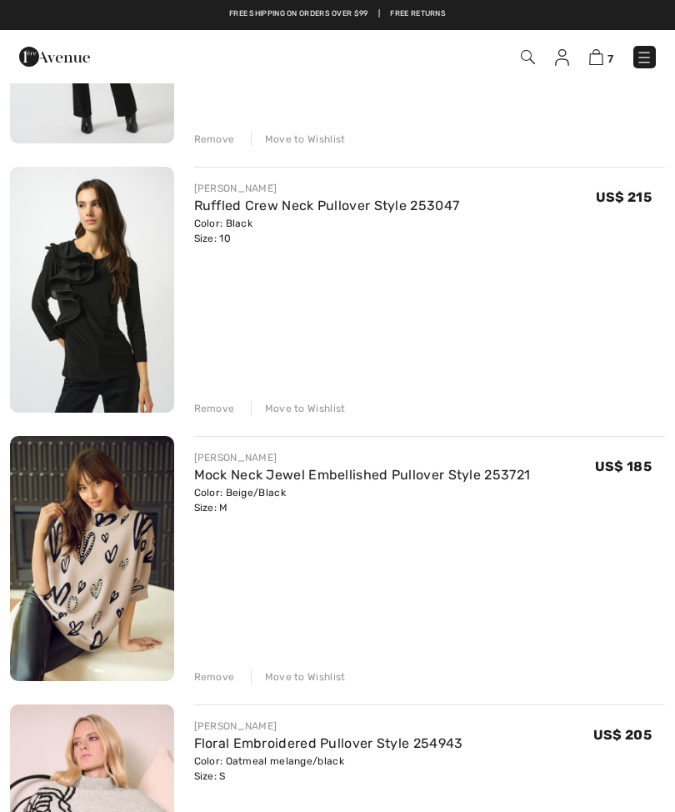
click at [137, 328] on img at bounding box center [92, 289] width 164 height 245
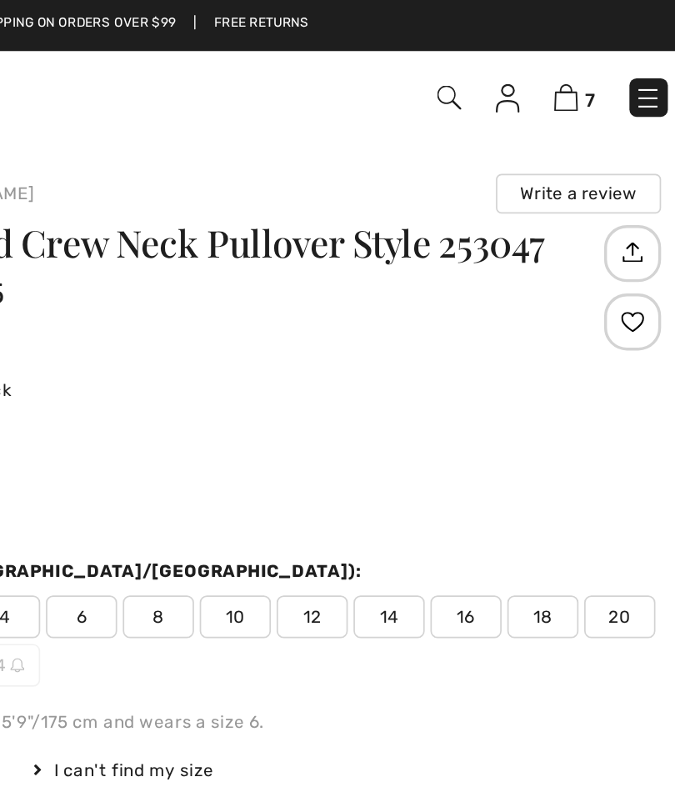
click at [636, 58] on img at bounding box center [644, 57] width 17 height 17
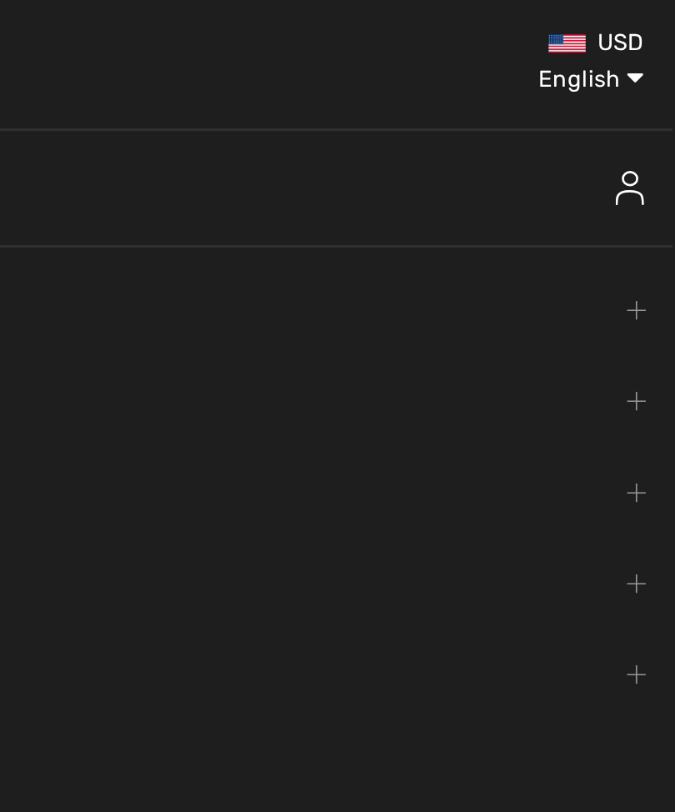
click at [625, 112] on img at bounding box center [633, 110] width 17 height 20
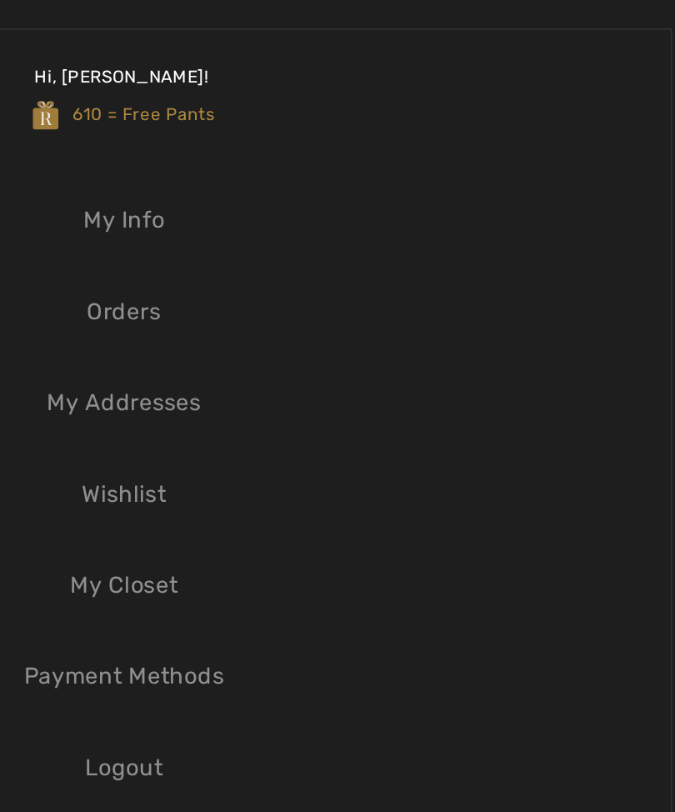
click at [284, 71] on span "610 = Free Pants" at bounding box center [337, 67] width 107 height 12
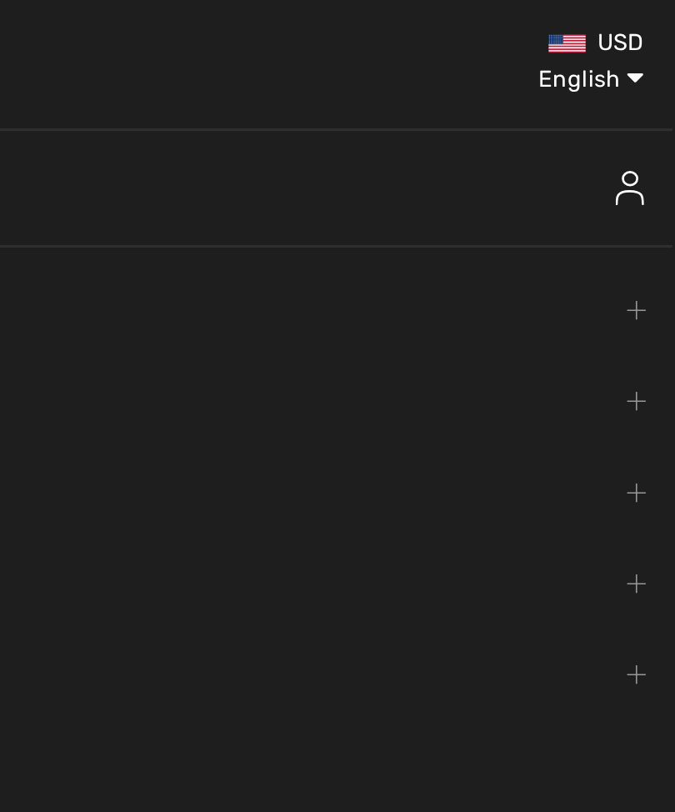
click at [555, 49] on select "English Français" at bounding box center [598, 43] width 87 height 50
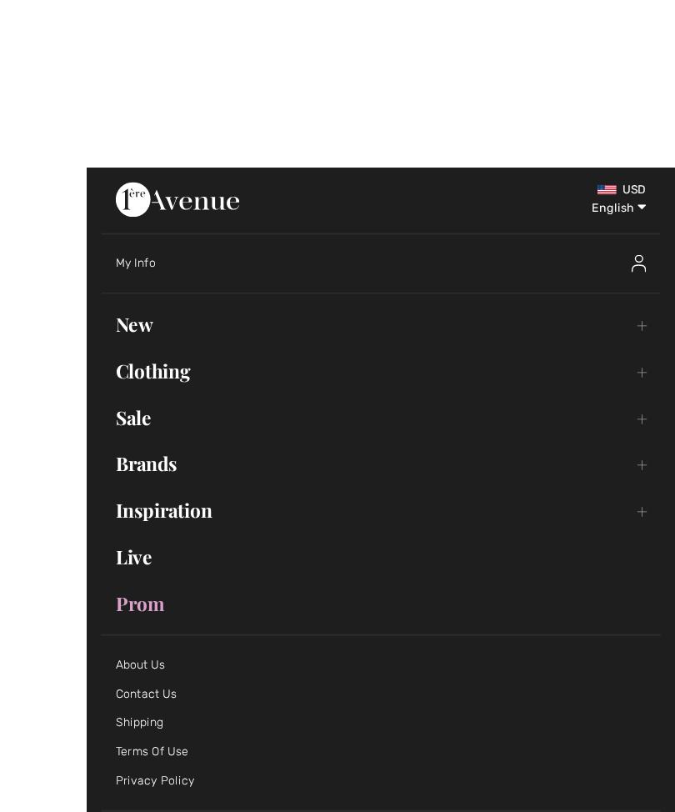
scroll to position [1, 0]
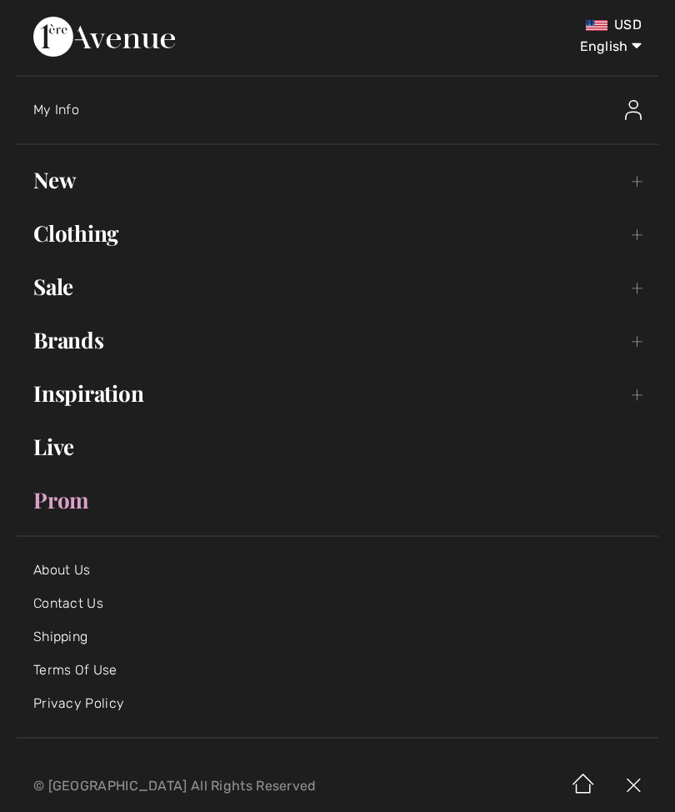
click at [76, 123] on div "My Info" at bounding box center [345, 109] width 625 height 53
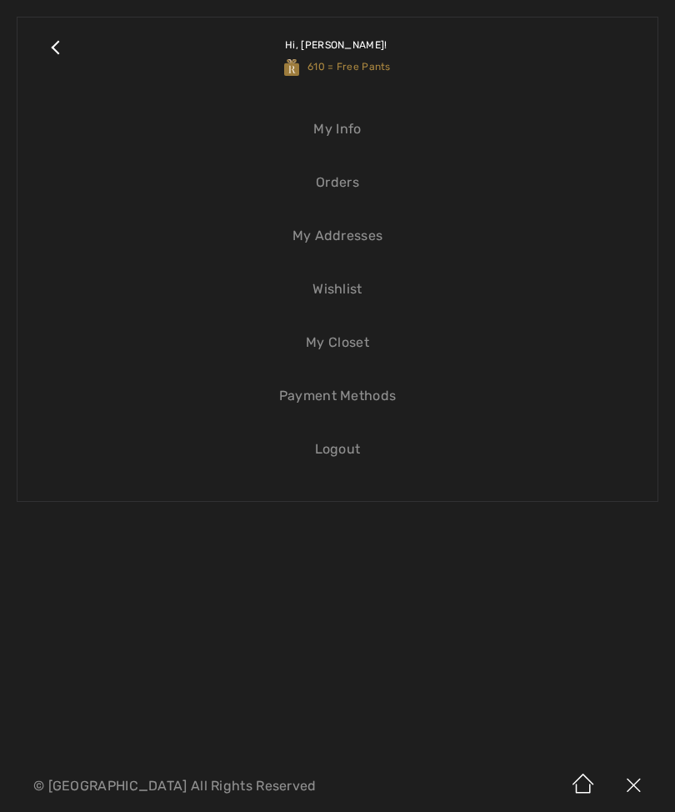
click at [354, 143] on link "My Info" at bounding box center [337, 129] width 607 height 37
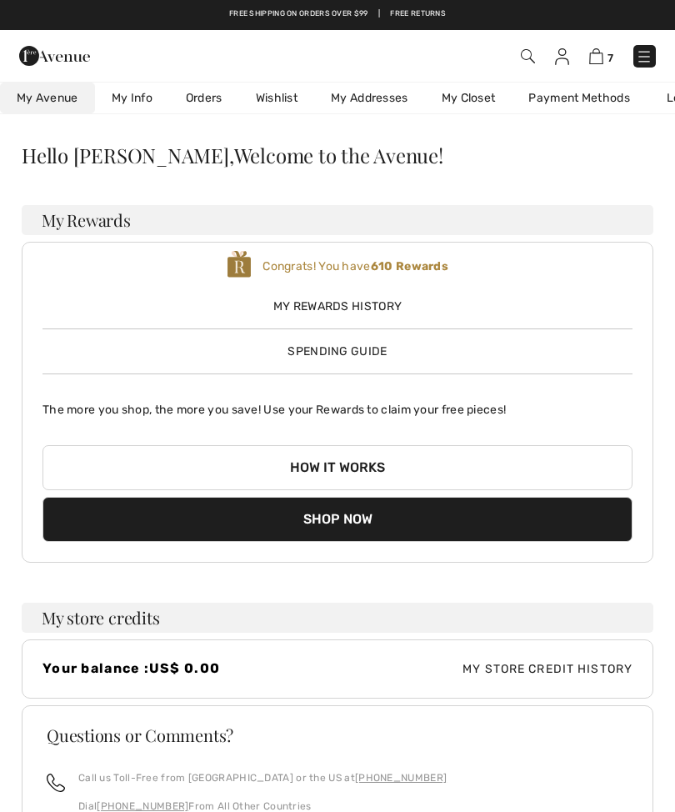
click at [383, 351] on span "Spending Guide" at bounding box center [336, 351] width 99 height 14
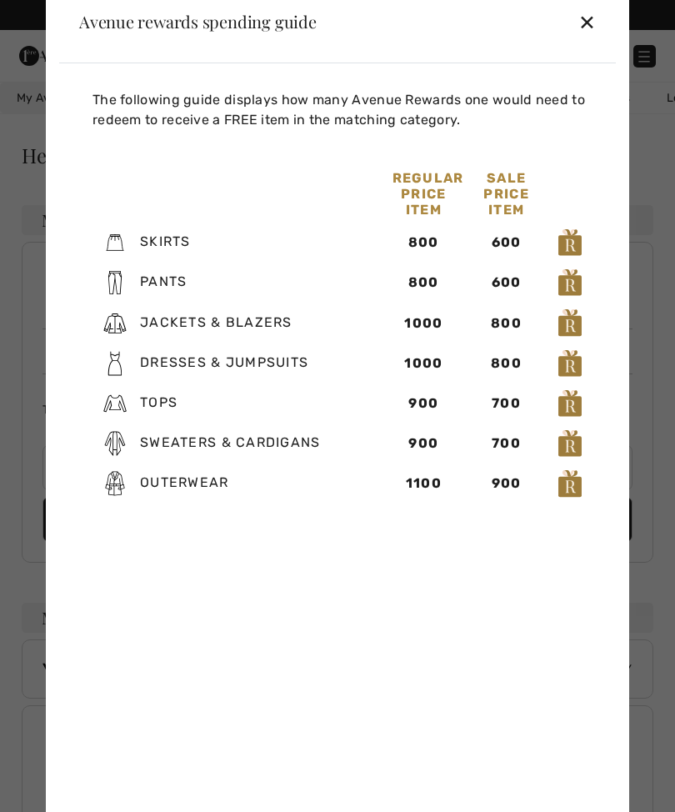
click at [593, 17] on div "✕" at bounding box center [586, 21] width 17 height 35
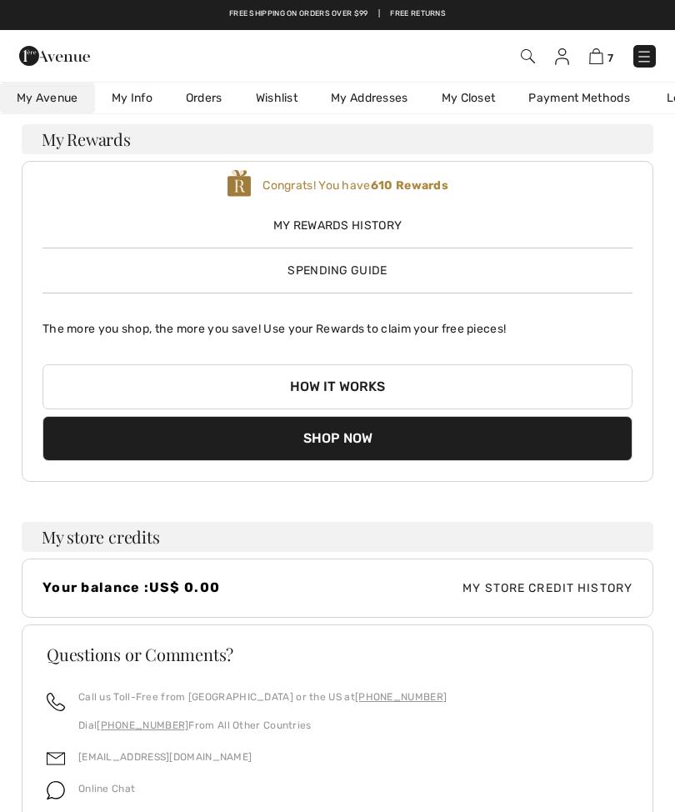
scroll to position [80, 0]
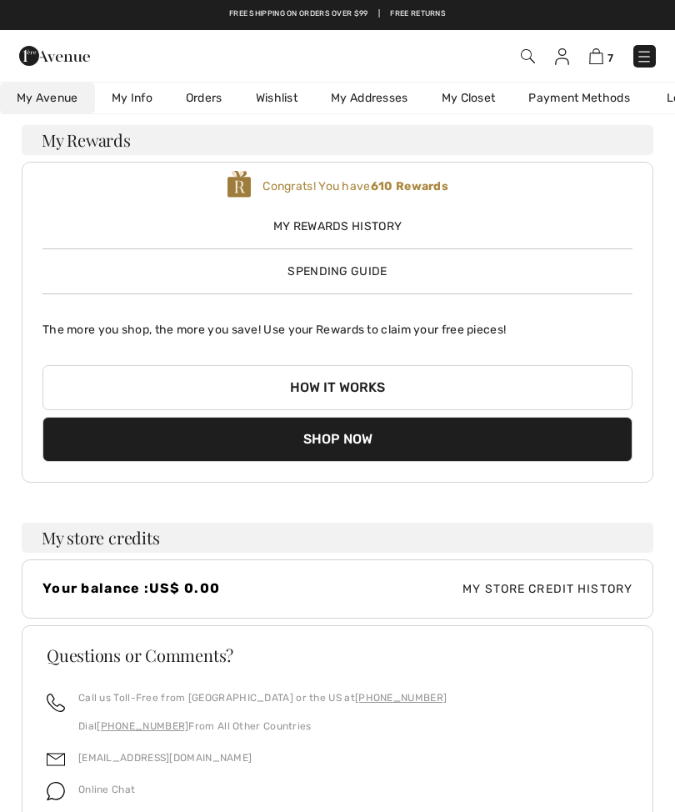
click at [368, 398] on button "How it works" at bounding box center [337, 387] width 590 height 45
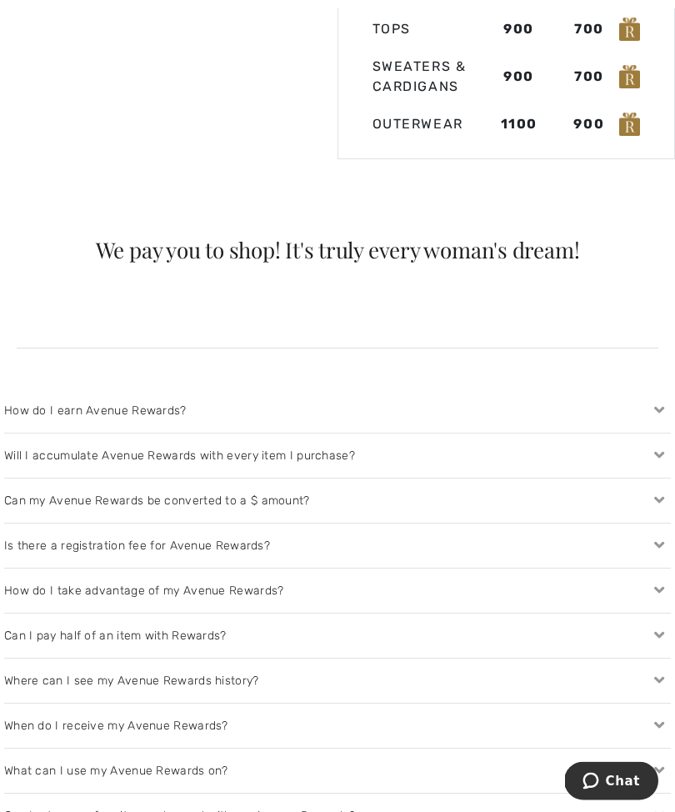
scroll to position [1452, 0]
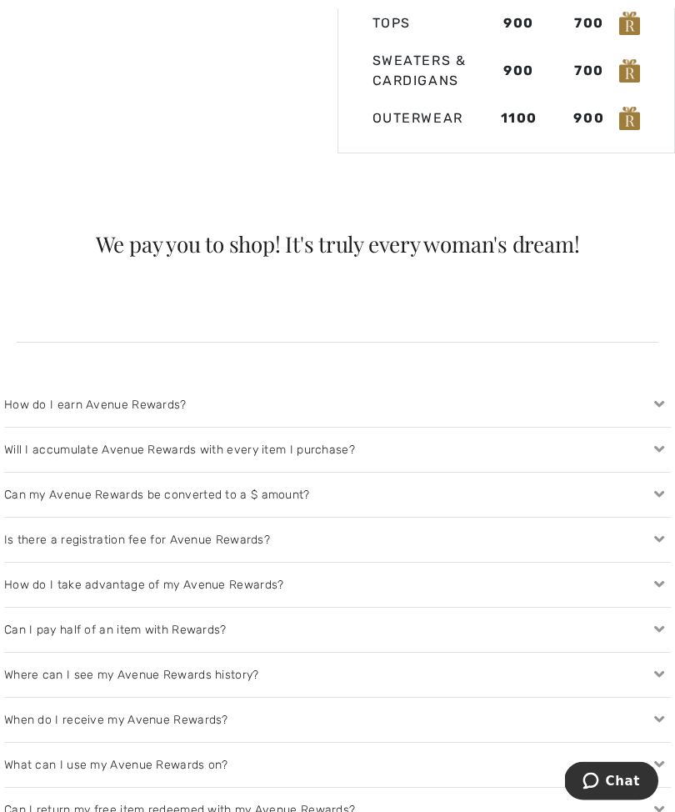
click at [364, 436] on div "Will I accumulate Avenue Rewards with every item I purchase?" at bounding box center [337, 450] width 667 height 44
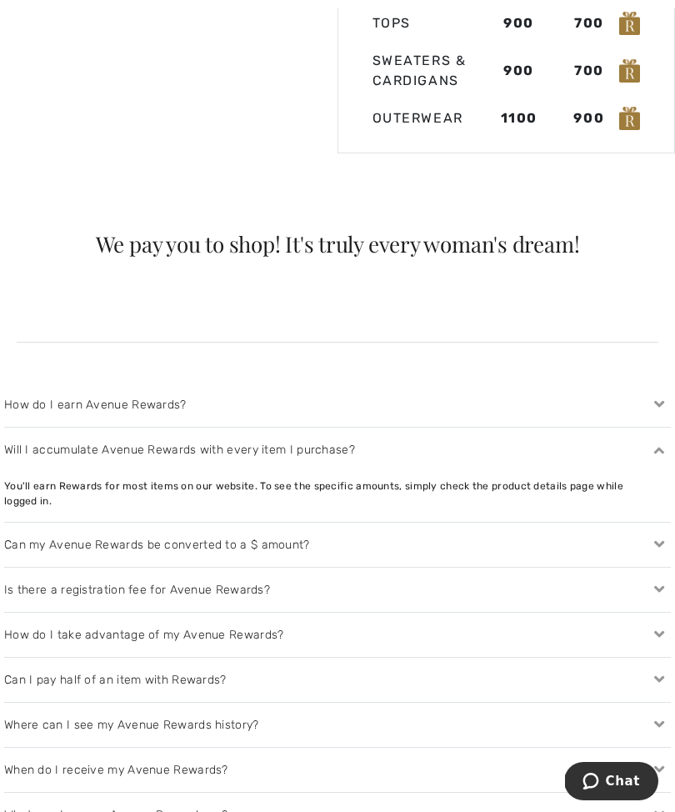
click at [577, 397] on div "How do I earn Avenue Rewards?" at bounding box center [337, 404] width 667 height 44
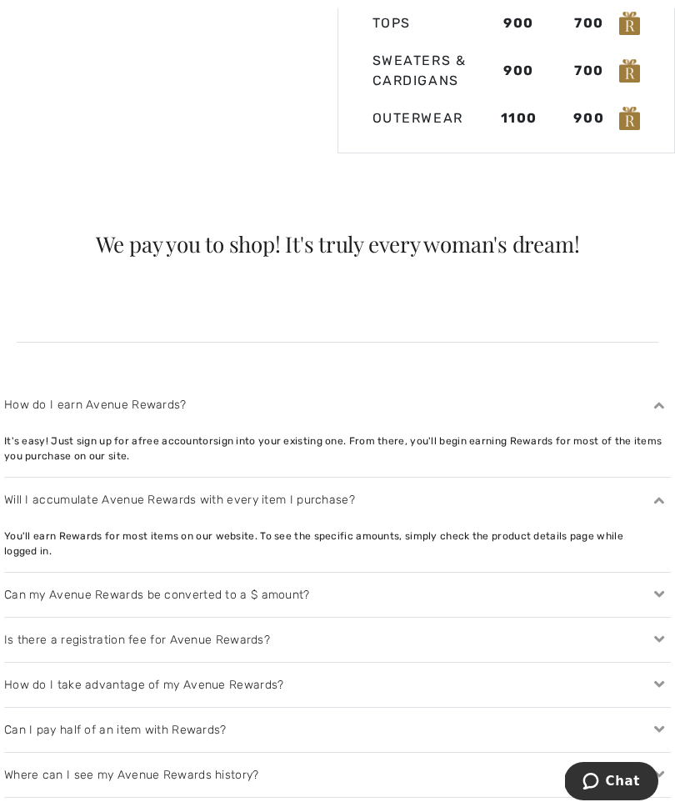
click at [290, 572] on div "Can my Avenue Rewards be converted to a $ amount?" at bounding box center [337, 594] width 667 height 44
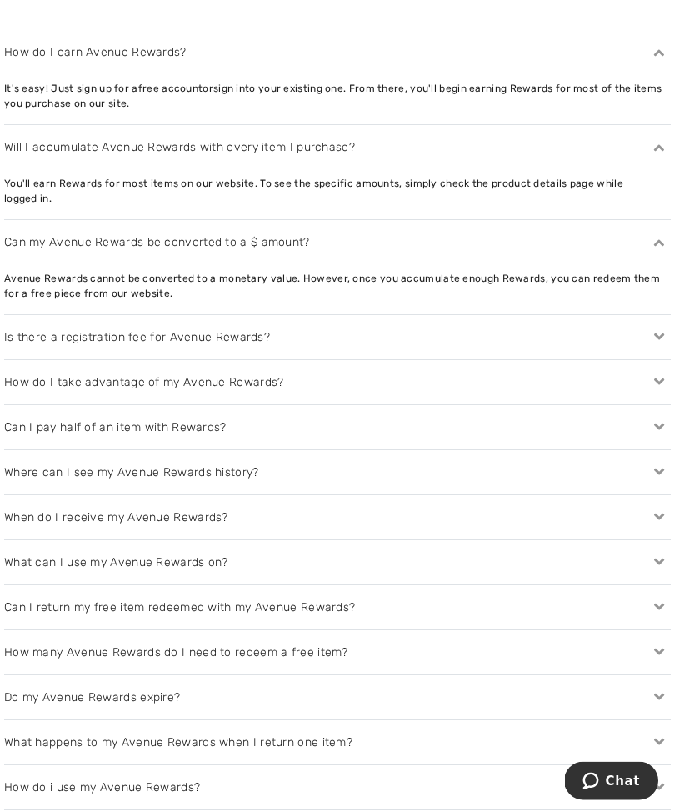
scroll to position [1810, 0]
click at [324, 412] on div "Can I pay half of an item with Rewards?" at bounding box center [337, 427] width 667 height 44
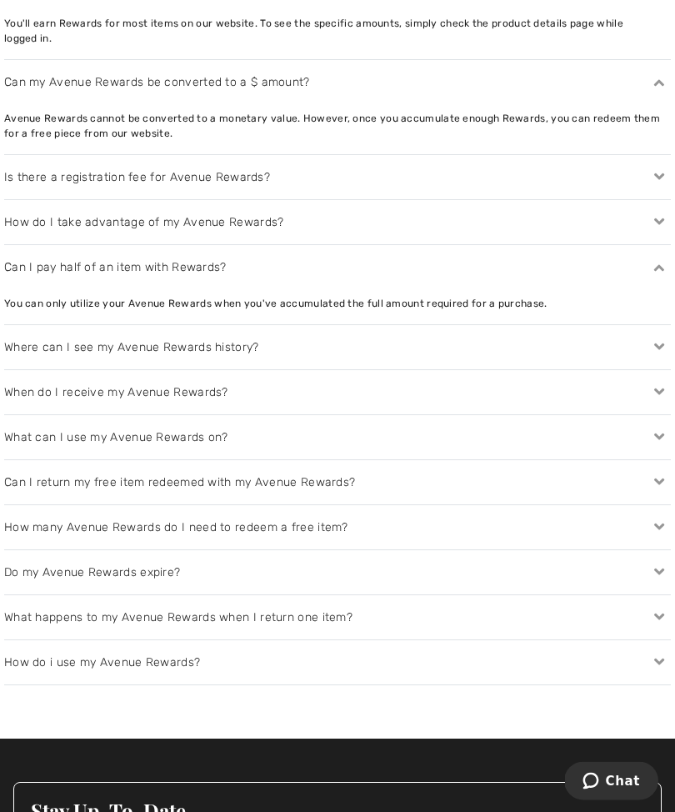
scroll to position [1970, 0]
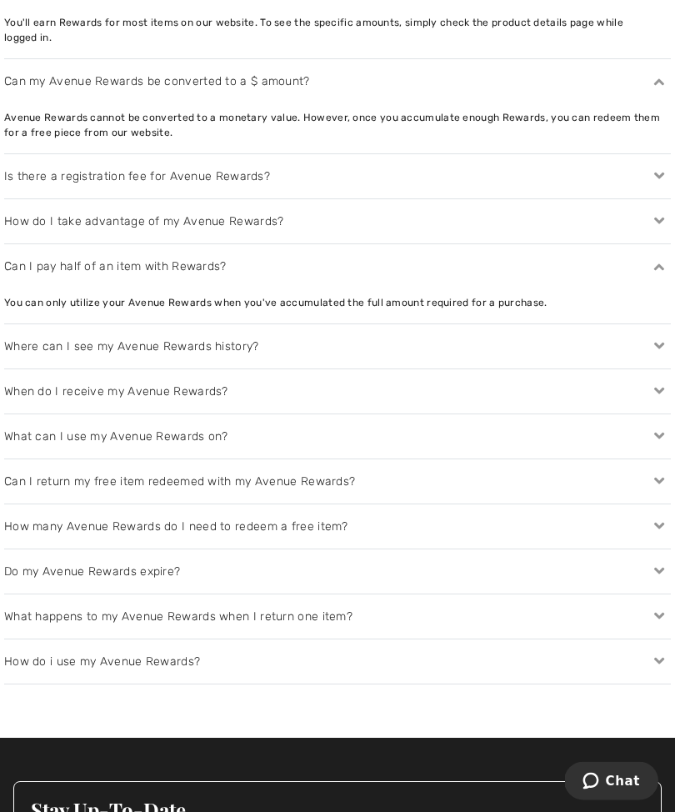
click at [227, 370] on div "When do I receive my Avenue Rewards?" at bounding box center [337, 392] width 667 height 44
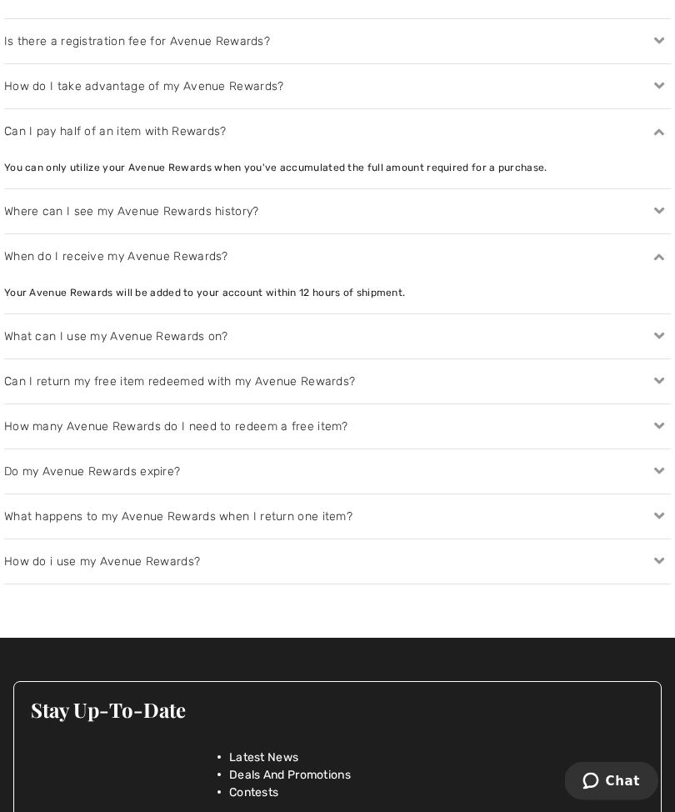
scroll to position [2106, 0]
click at [352, 365] on div "Can I return my free item redeemed with my Avenue Rewards?" at bounding box center [337, 381] width 667 height 44
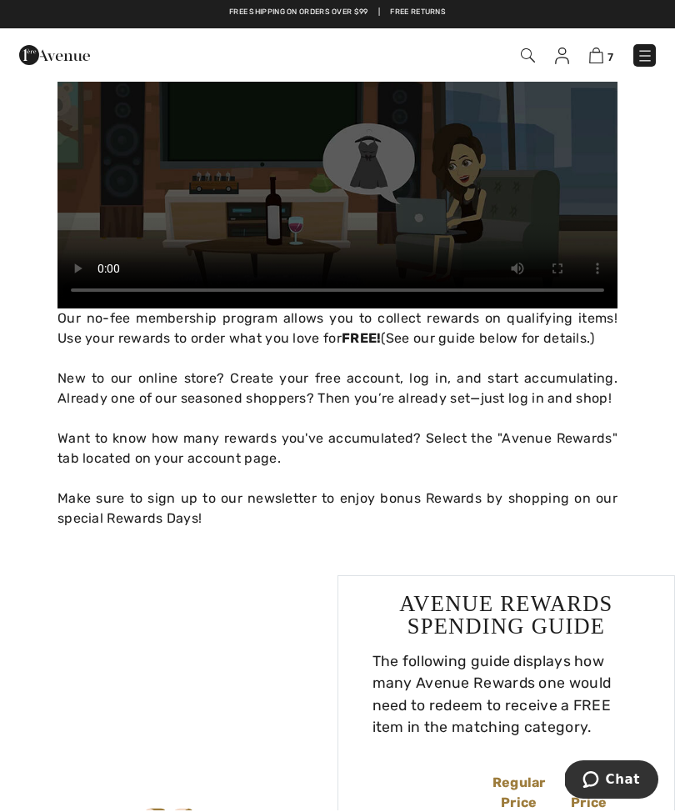
scroll to position [420, 0]
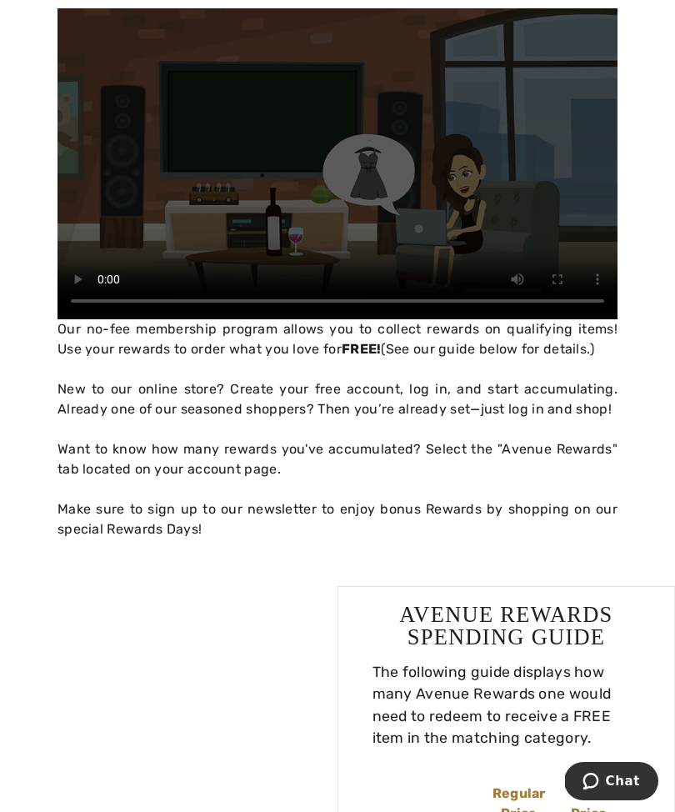
click at [362, 166] on video "Your browser does not support embedded videos." at bounding box center [337, 161] width 560 height 315
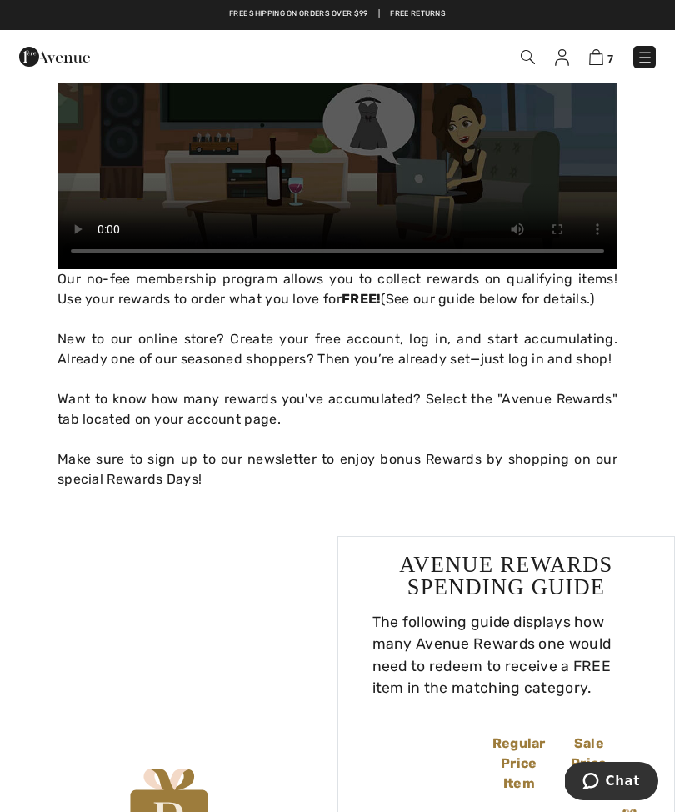
scroll to position [364, 0]
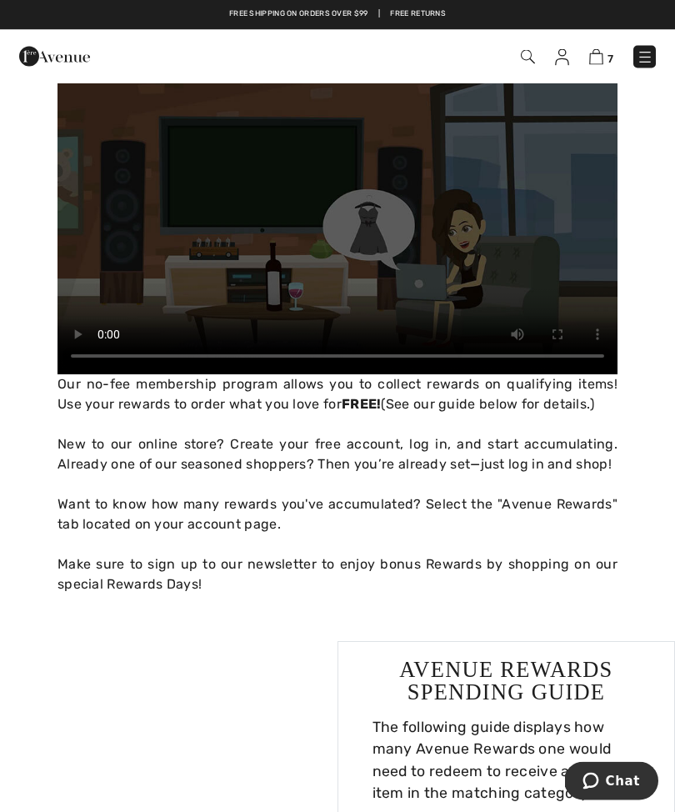
click at [562, 58] on img at bounding box center [562, 57] width 14 height 17
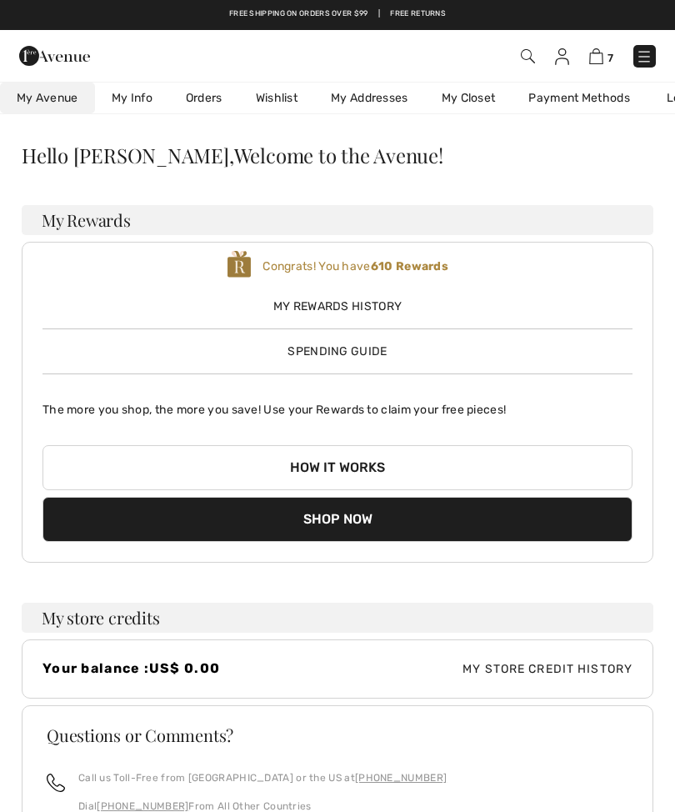
click at [390, 306] on span "My Rewards History" at bounding box center [337, 305] width 590 height 17
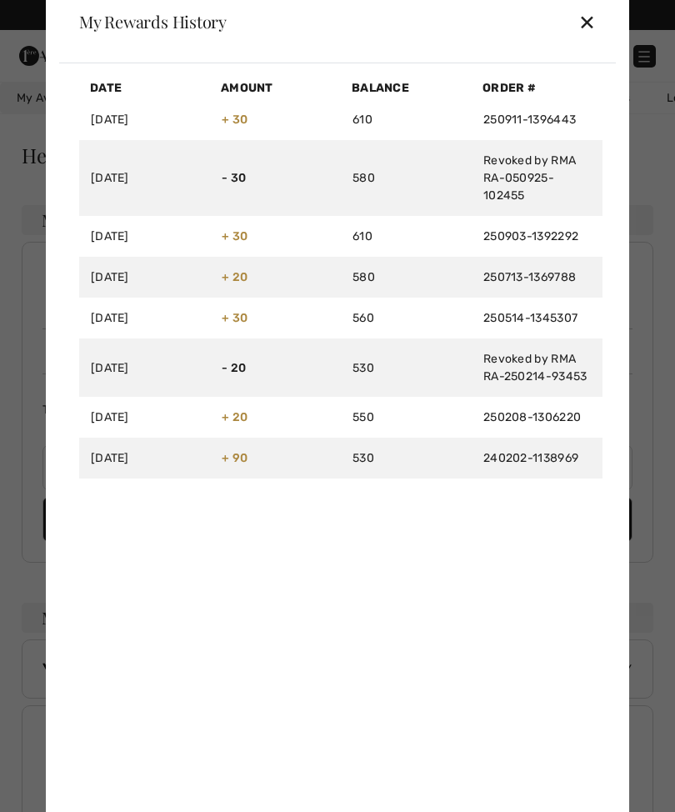
click at [584, 27] on div "✕" at bounding box center [586, 21] width 17 height 35
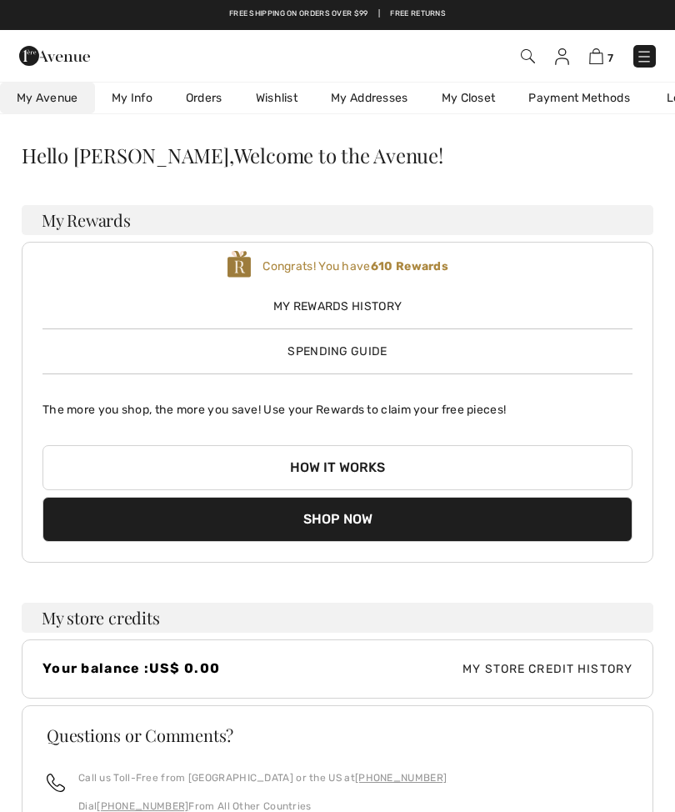
click at [381, 353] on span "Spending Guide" at bounding box center [336, 351] width 99 height 14
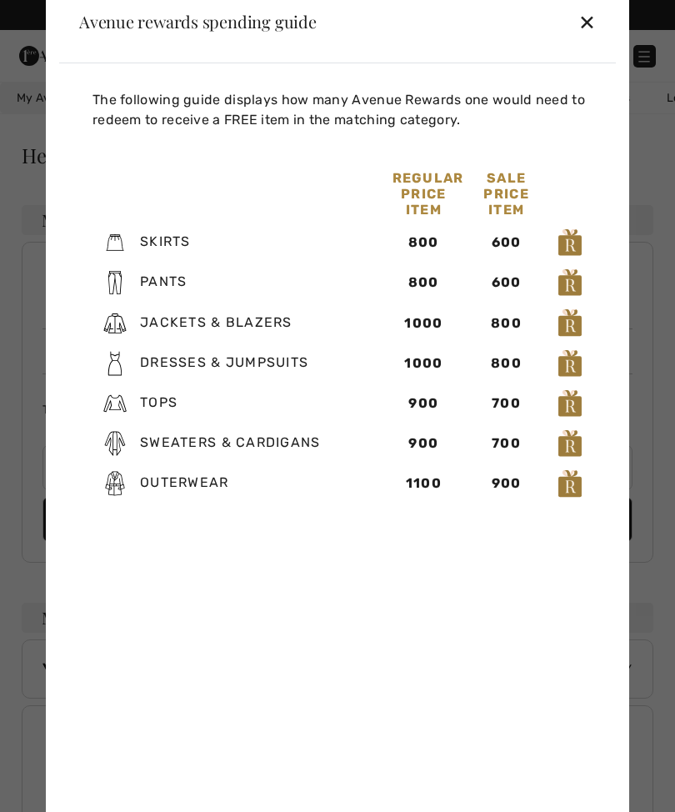
click at [590, 17] on div "✕" at bounding box center [586, 21] width 17 height 35
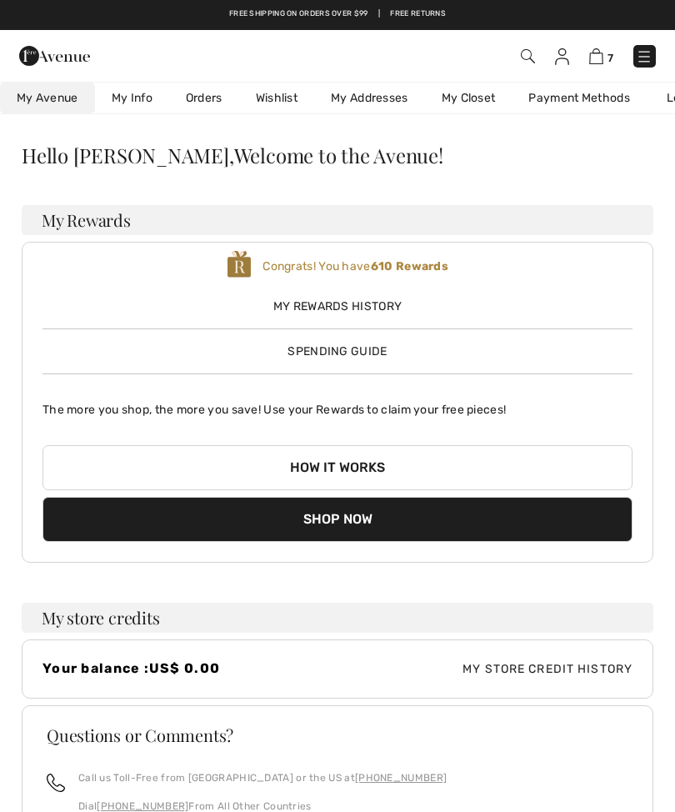
click at [391, 307] on span "My Rewards History" at bounding box center [337, 305] width 590 height 17
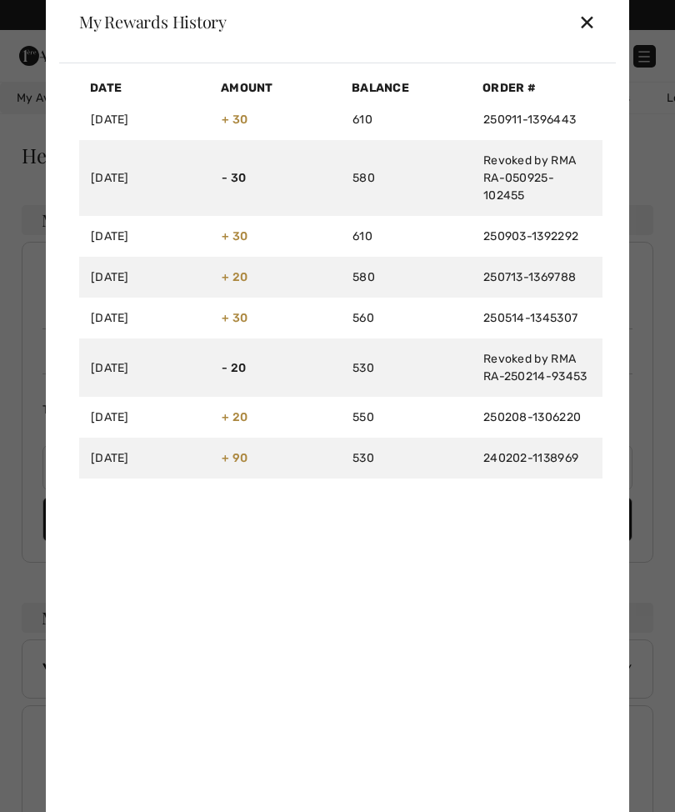
click at [311, 460] on td "+ 90" at bounding box center [275, 457] width 131 height 41
click at [587, 30] on div "✕" at bounding box center [586, 21] width 17 height 35
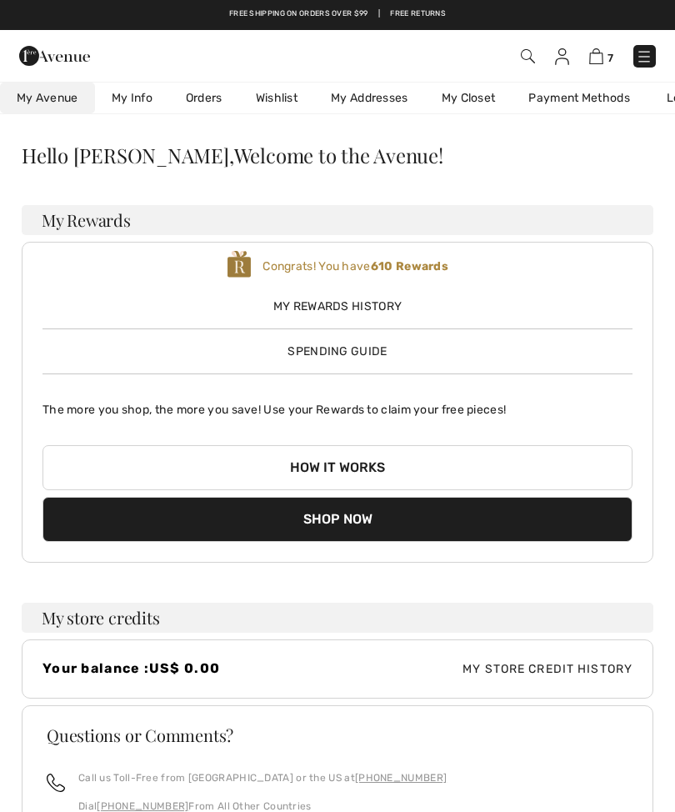
click at [597, 62] on img at bounding box center [596, 56] width 14 height 16
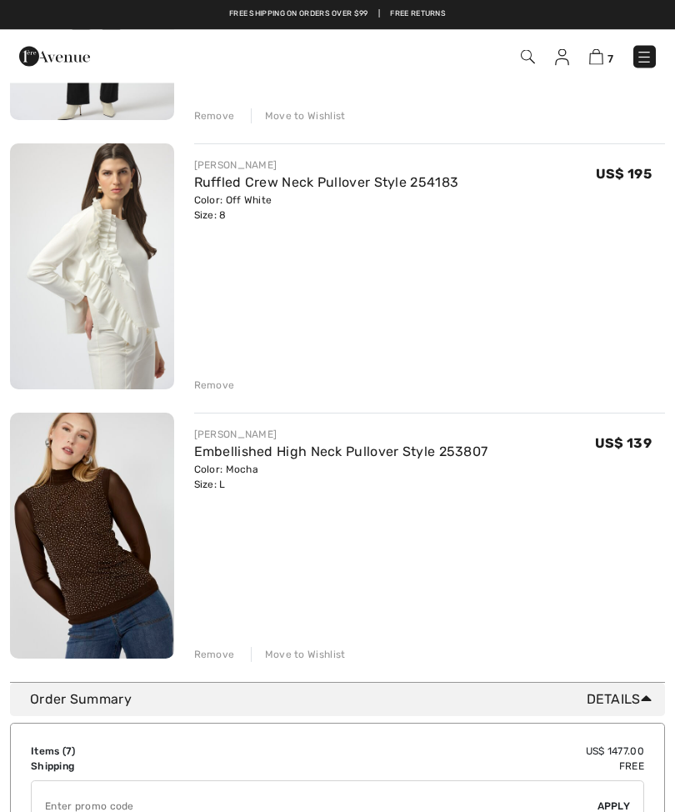
scroll to position [1447, 0]
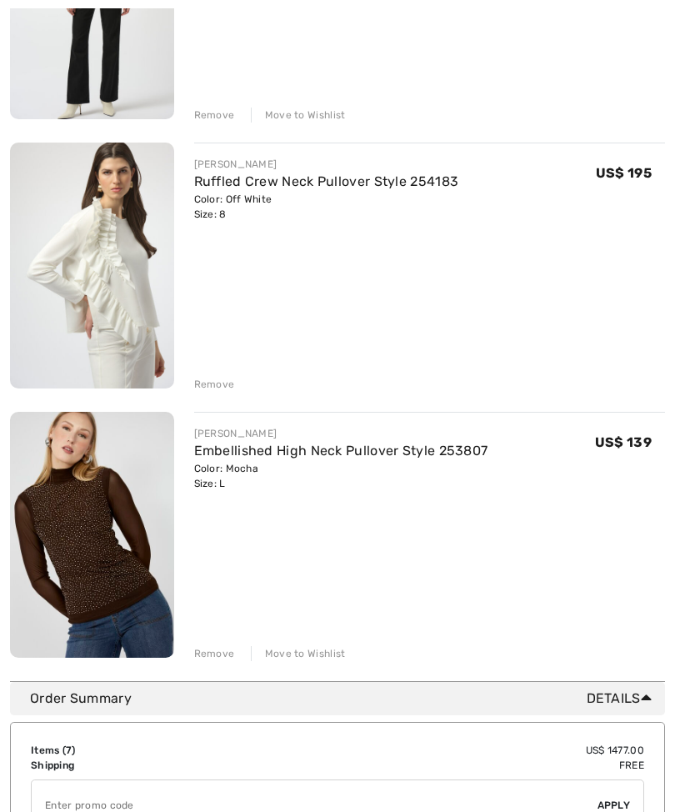
click at [154, 259] on img at bounding box center [92, 264] width 164 height 245
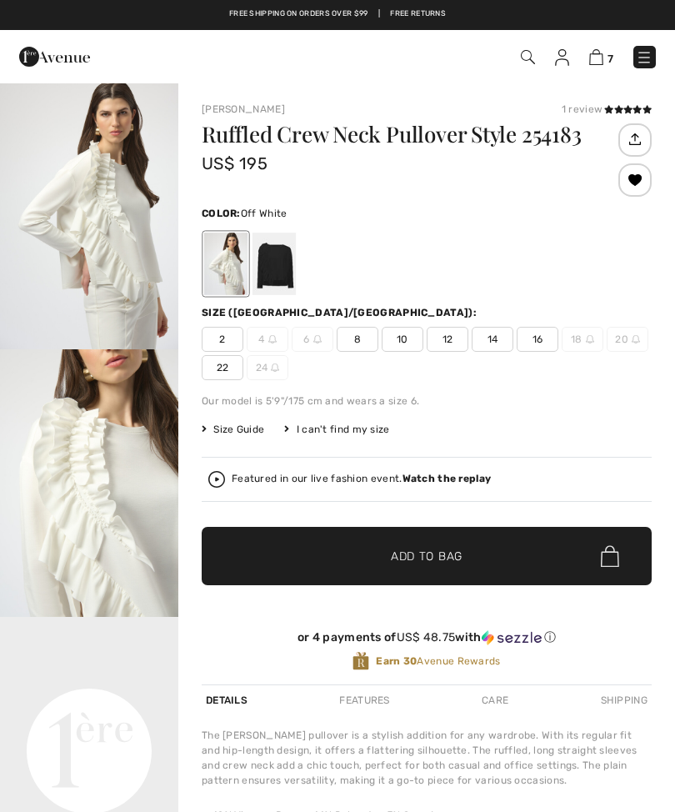
checkbox input "true"
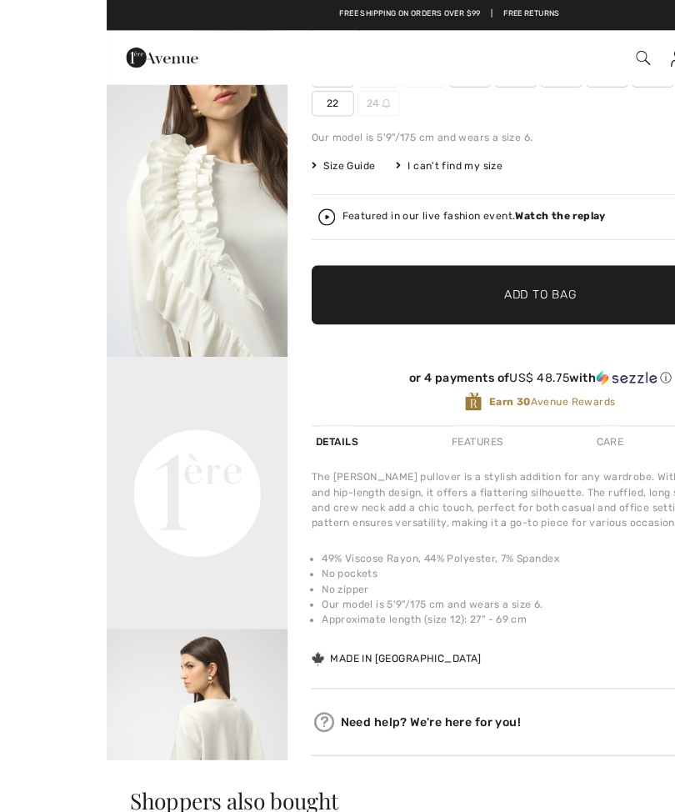
scroll to position [259, 0]
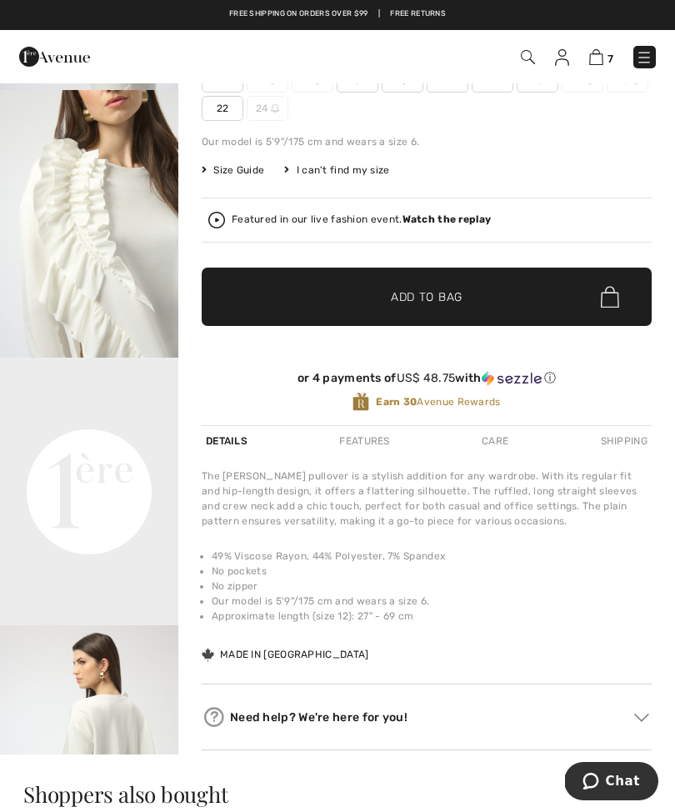
click at [596, 73] on div "7 Checkout" at bounding box center [475, 57] width 386 height 34
click at [597, 56] on img at bounding box center [596, 57] width 14 height 16
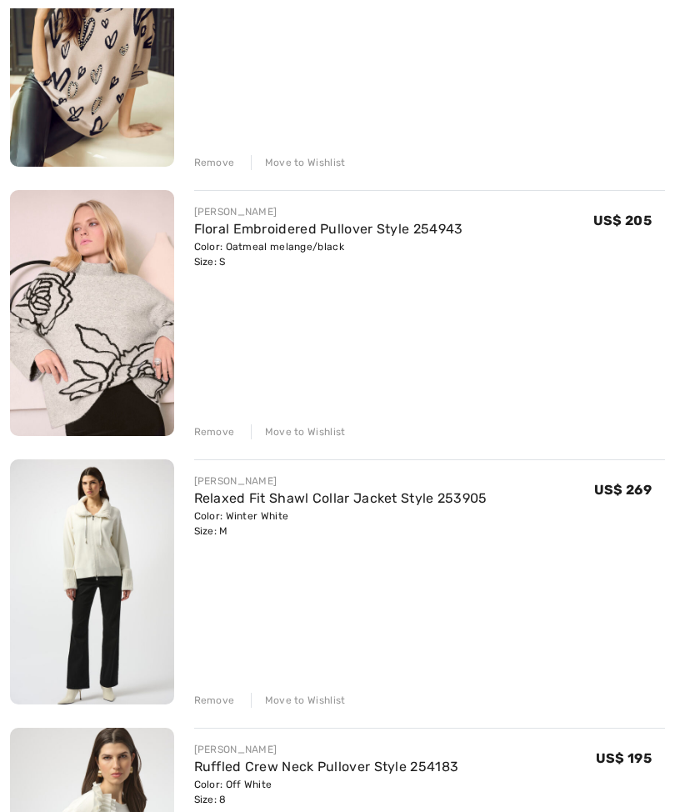
scroll to position [863, 0]
click at [142, 291] on img at bounding box center [92, 312] width 164 height 246
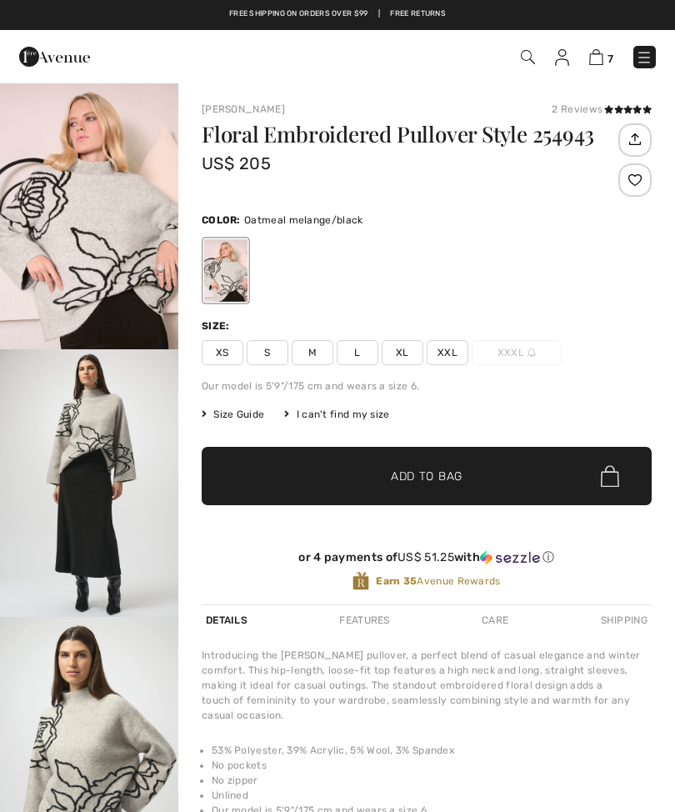
checkbox input "true"
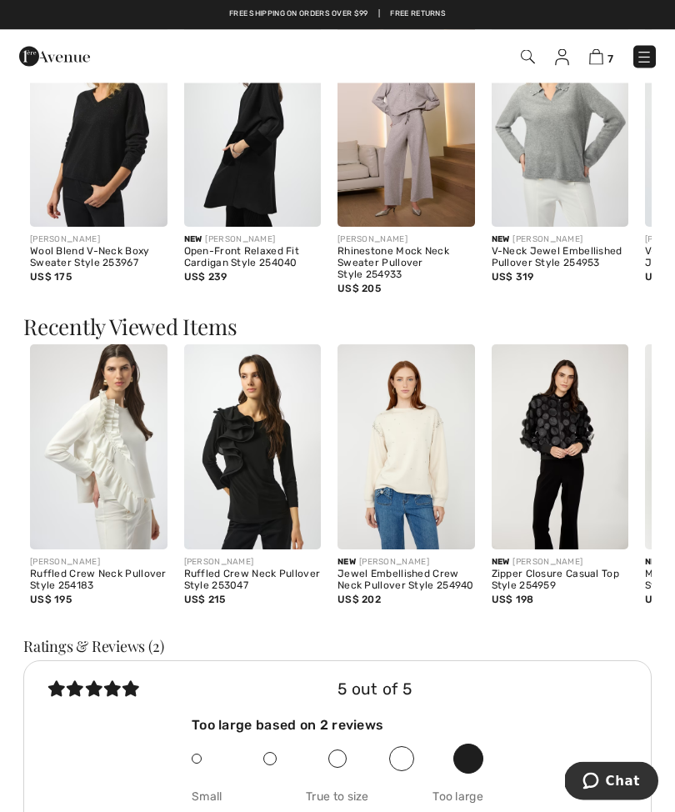
scroll to position [1293, 0]
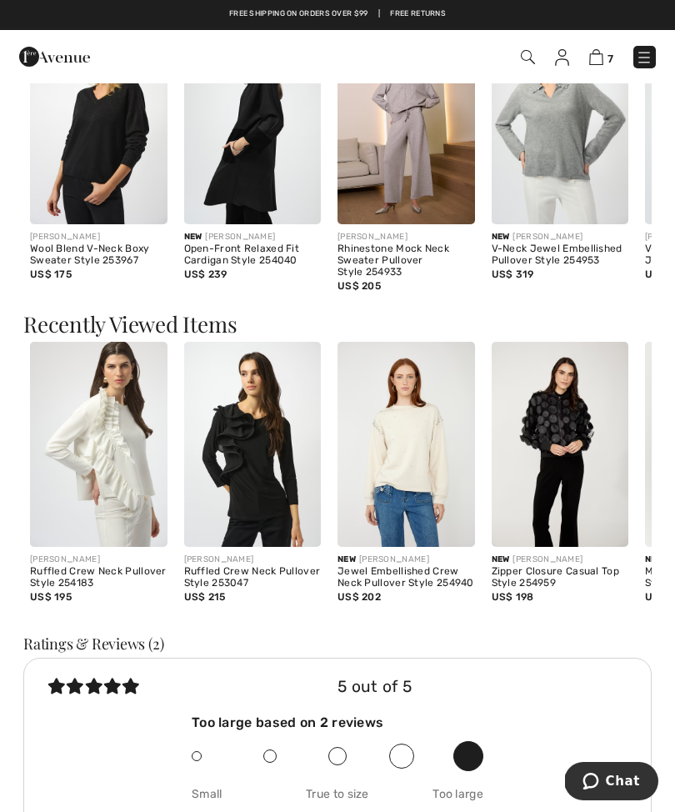
click at [427, 477] on img at bounding box center [405, 445] width 137 height 206
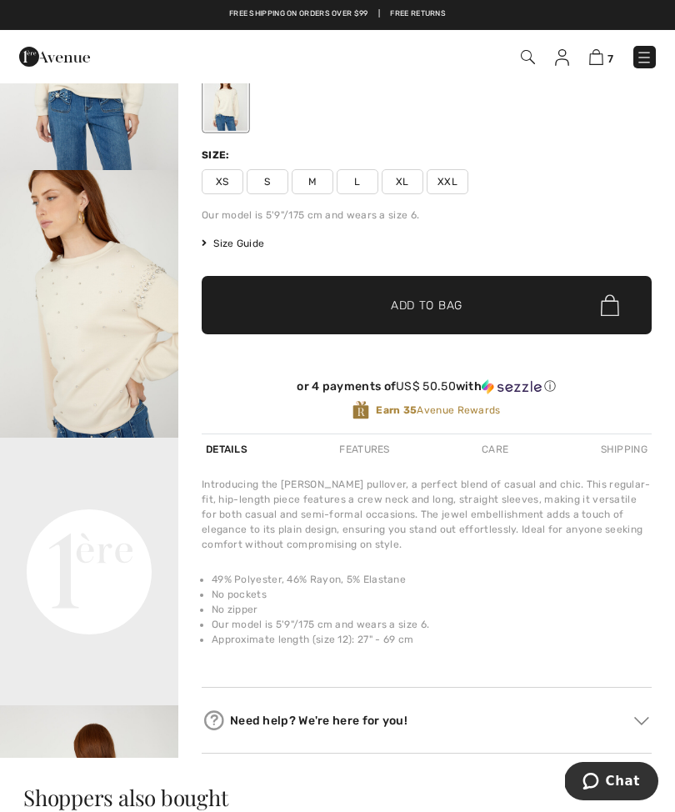
scroll to position [180, 0]
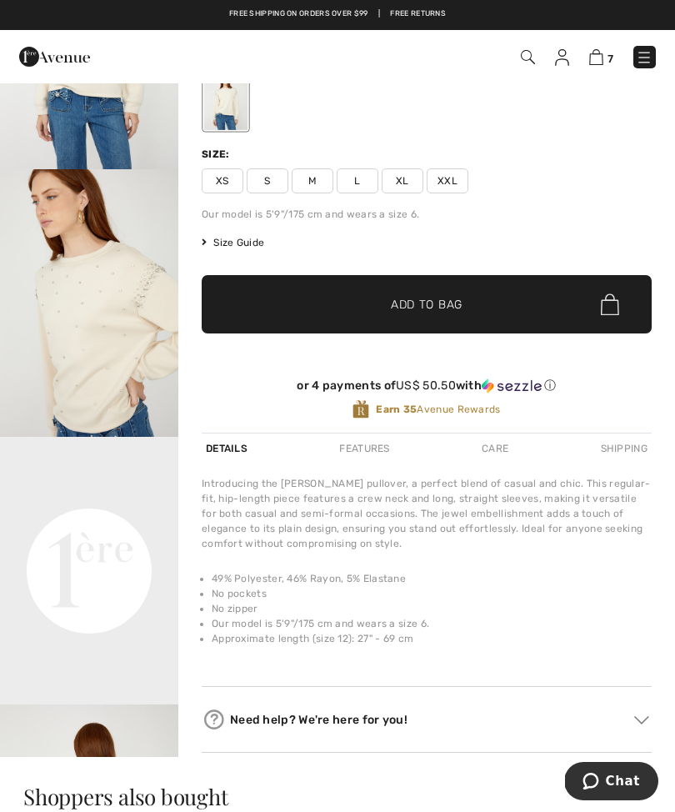
click at [309, 191] on span "M" at bounding box center [313, 180] width 42 height 25
click at [429, 319] on span "✔ Added to Bag Add to Bag" at bounding box center [427, 304] width 450 height 58
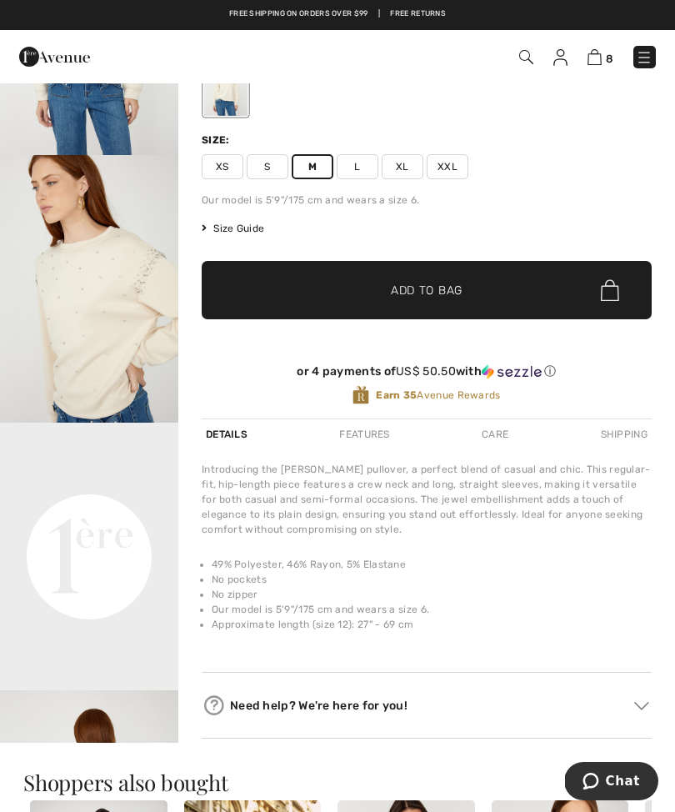
scroll to position [261, 0]
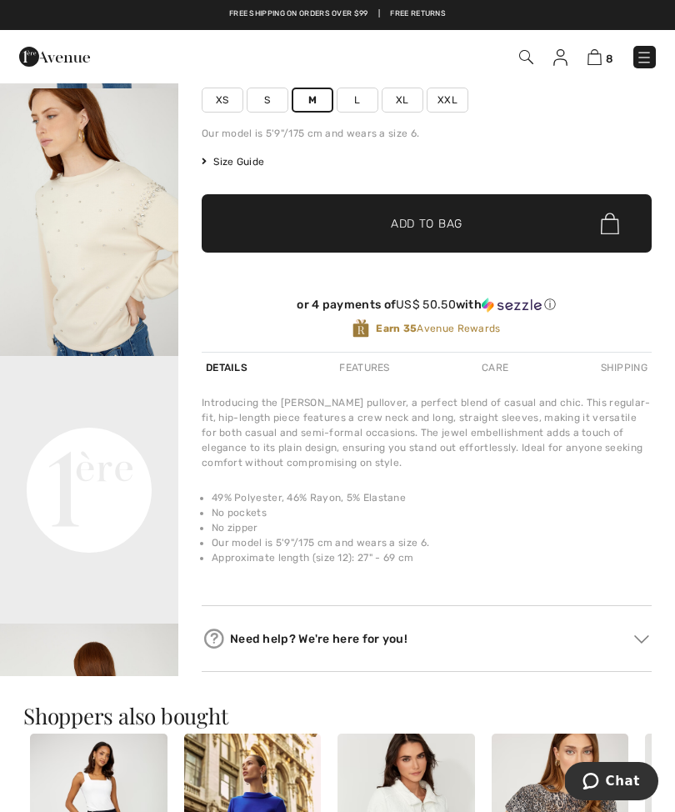
click at [144, 445] on video "Your browser does not support the video tag." at bounding box center [89, 400] width 178 height 89
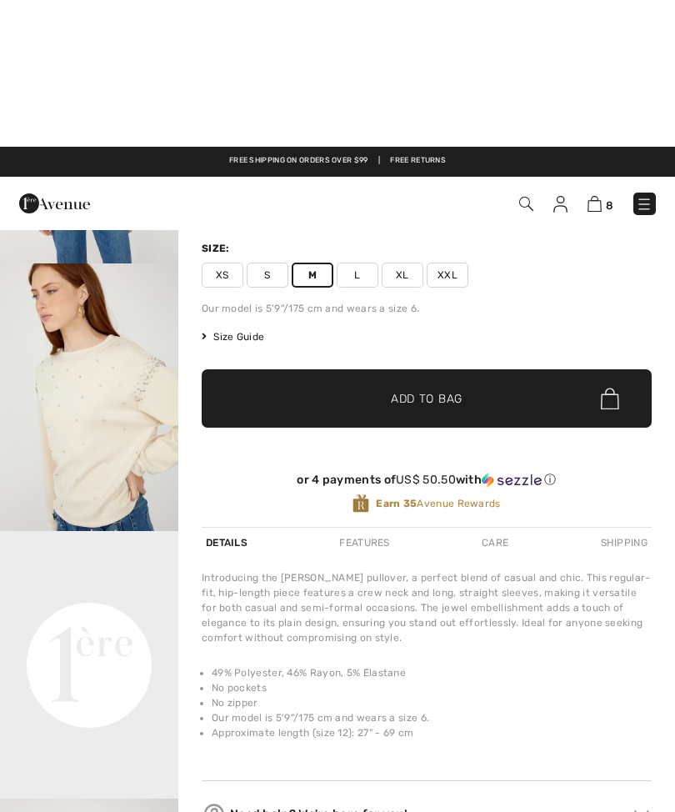
scroll to position [0, 0]
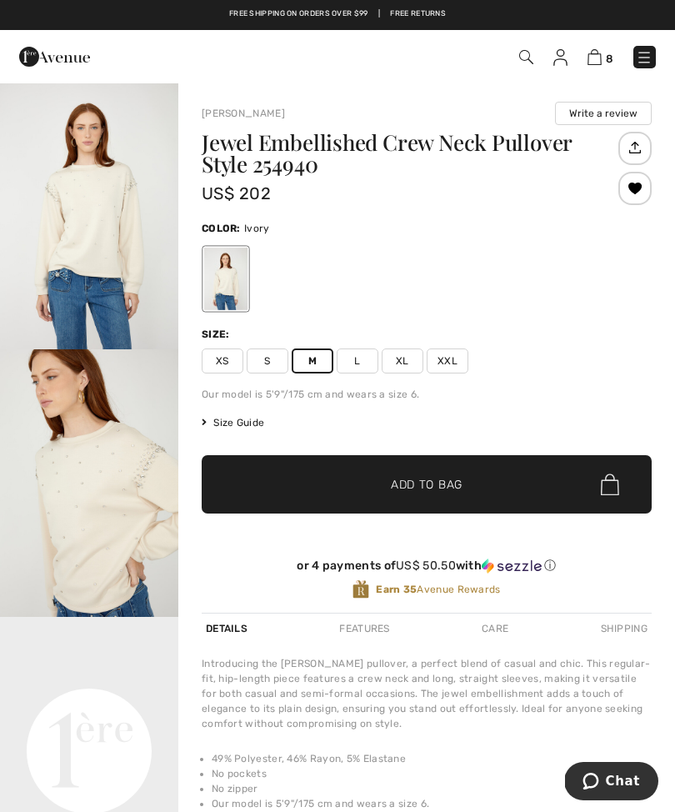
click at [596, 60] on img at bounding box center [594, 57] width 14 height 16
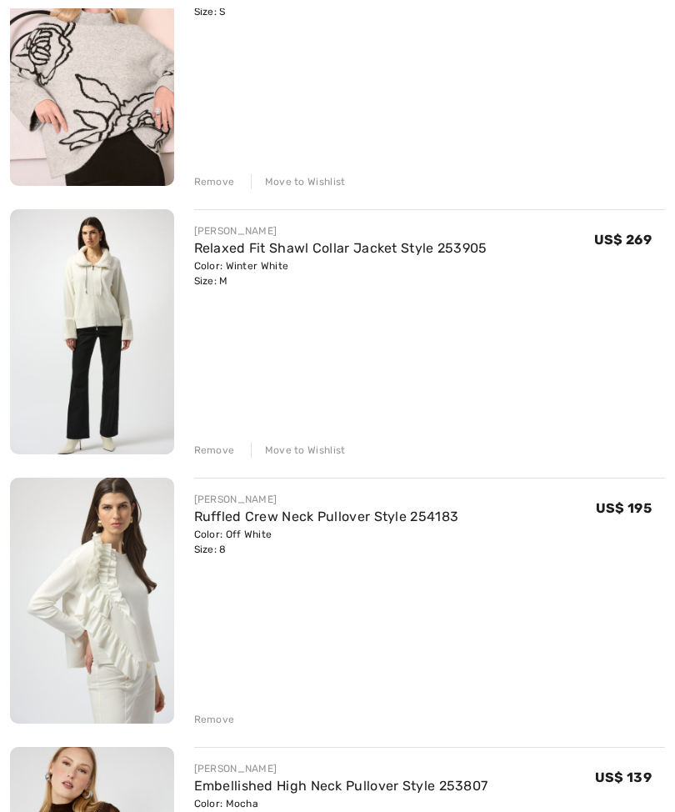
scroll to position [1138, 0]
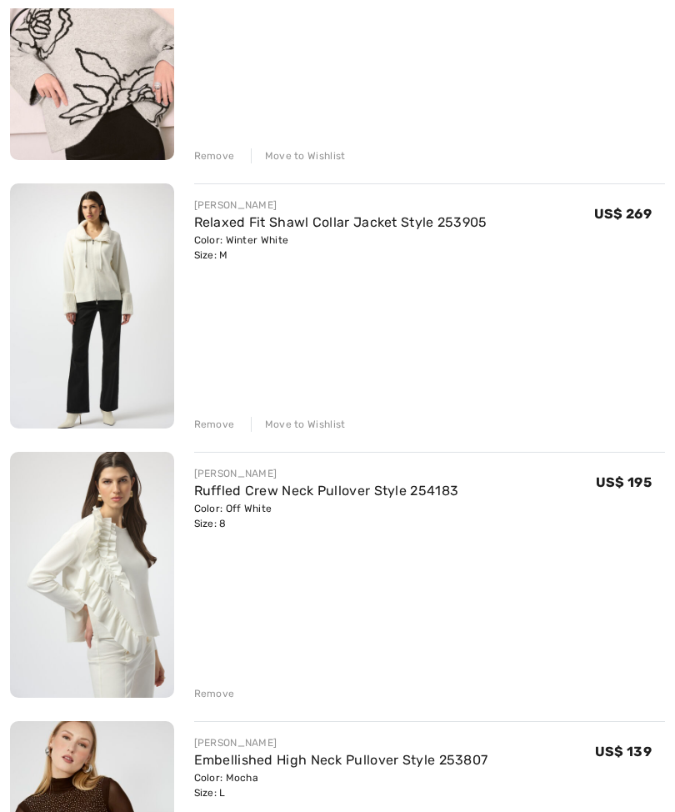
click at [136, 347] on img at bounding box center [92, 305] width 164 height 245
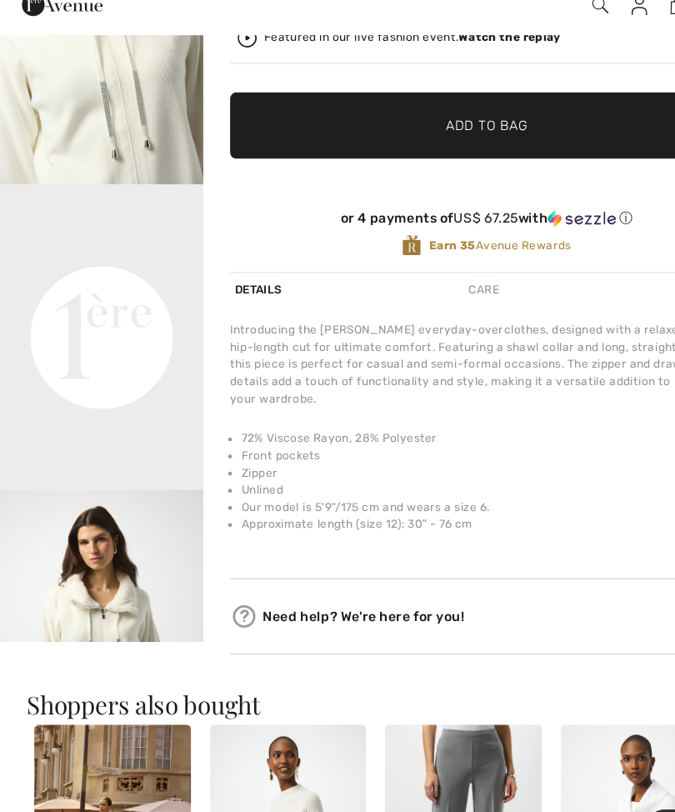
scroll to position [372, 0]
